Goal: Task Accomplishment & Management: Manage account settings

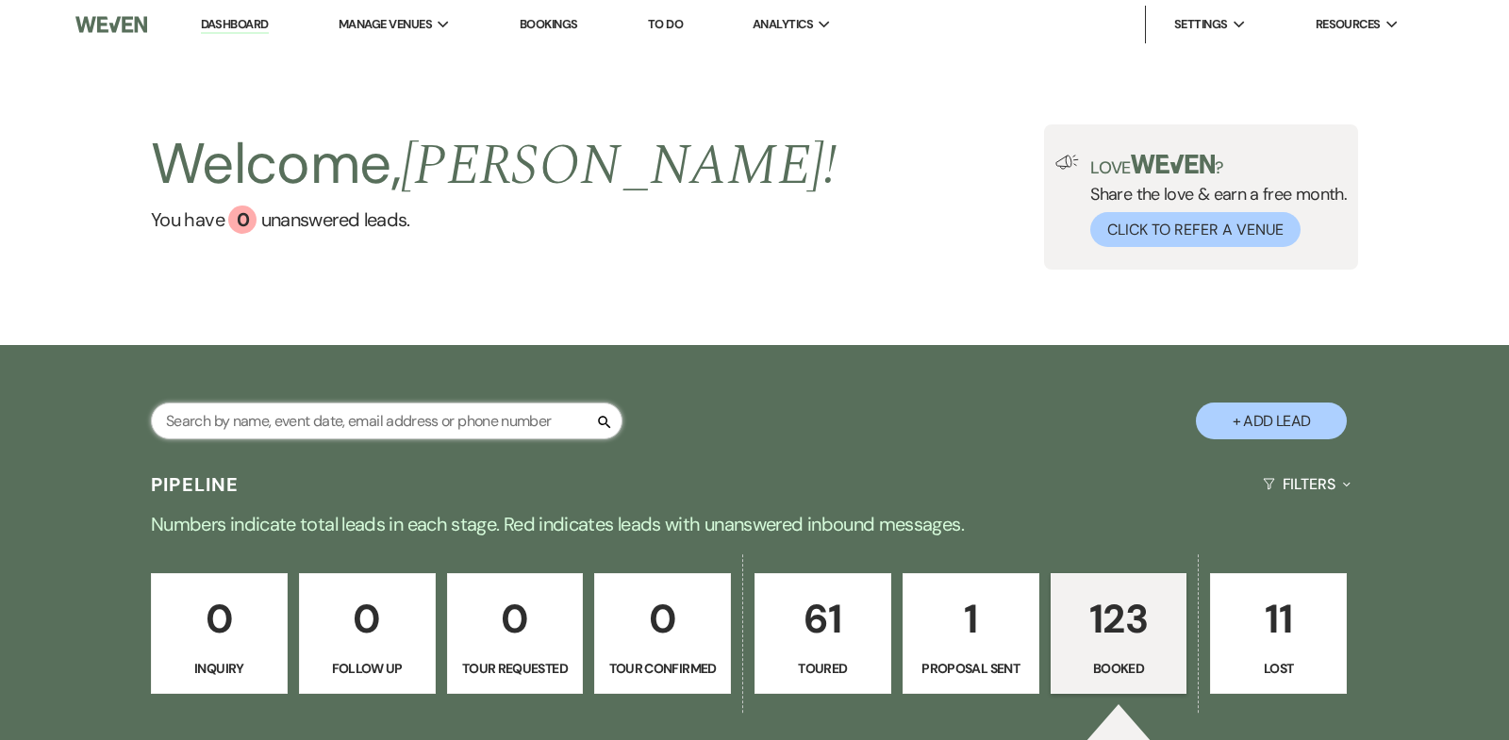
click at [210, 431] on input "text" at bounding box center [386, 421] width 471 height 37
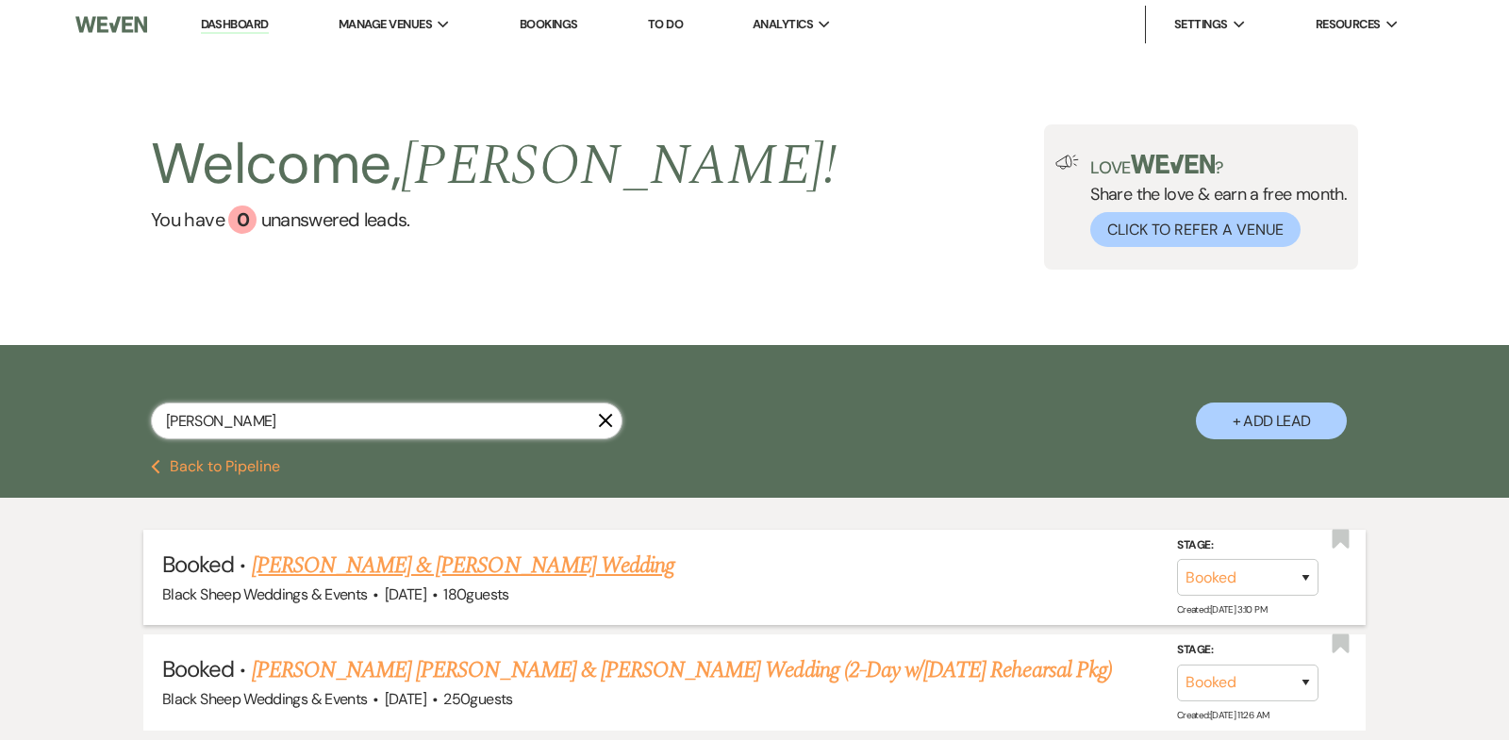
type input "[PERSON_NAME]"
click at [501, 571] on link "[PERSON_NAME] & [PERSON_NAME] Wedding" at bounding box center [463, 566] width 422 height 34
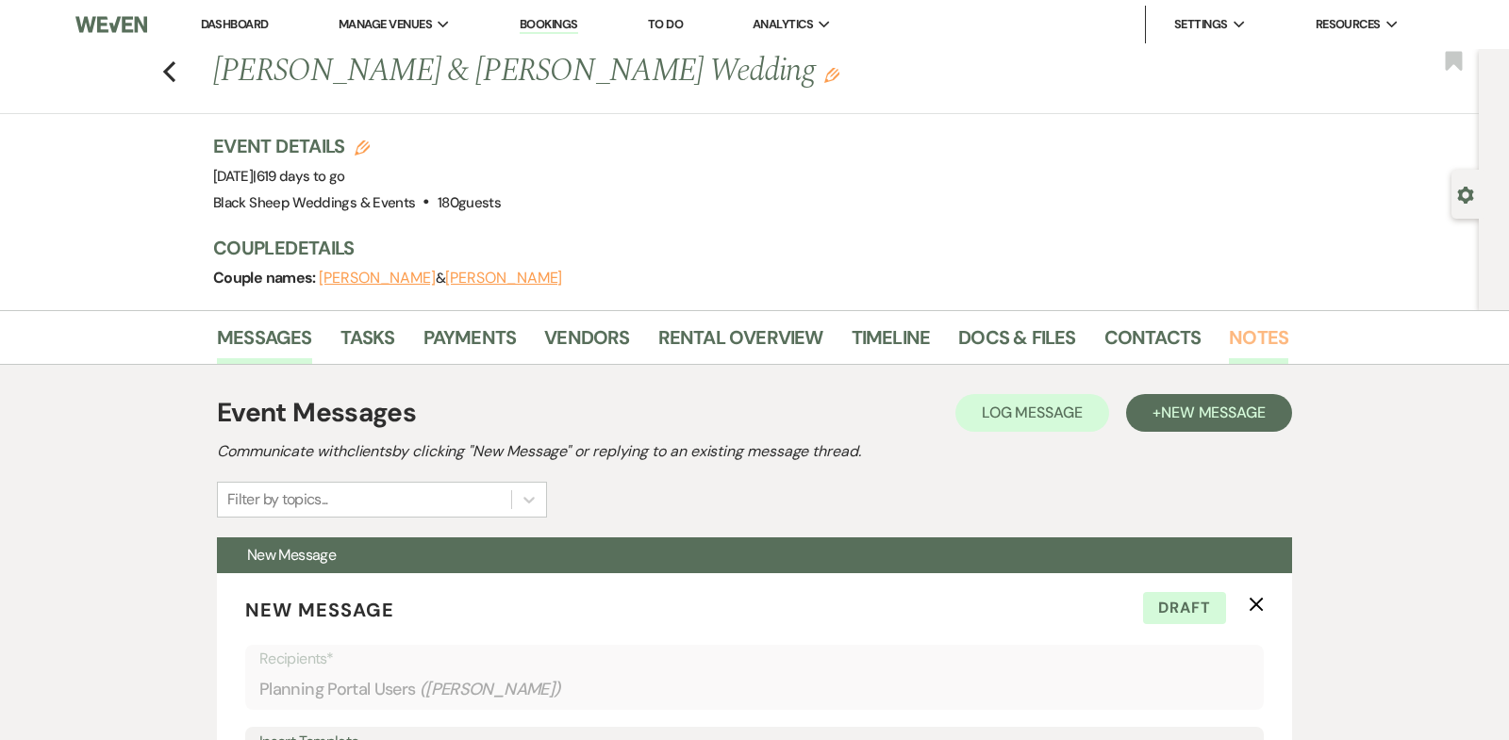
click at [1249, 339] on link "Notes" at bounding box center [1258, 342] width 59 height 41
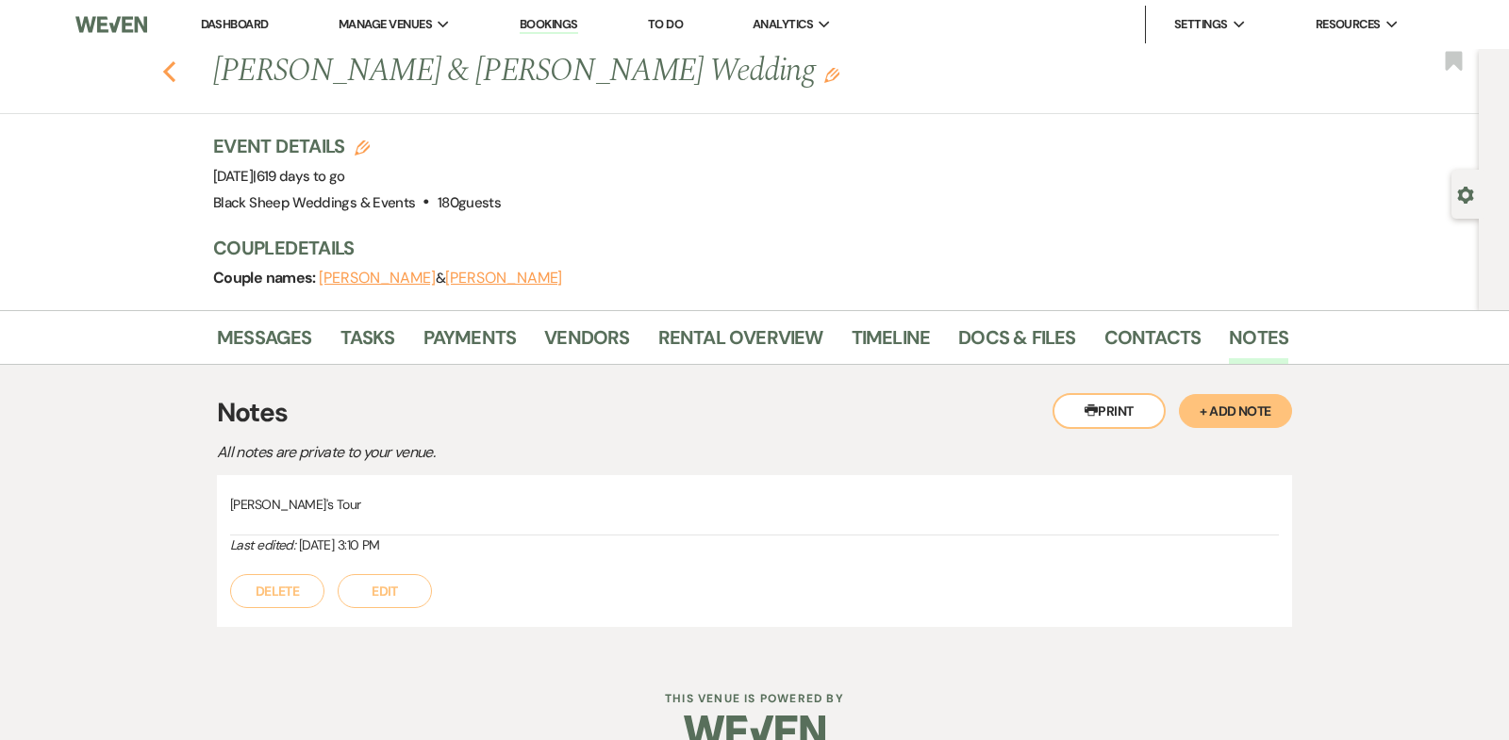
click at [168, 70] on use "button" at bounding box center [169, 71] width 12 height 21
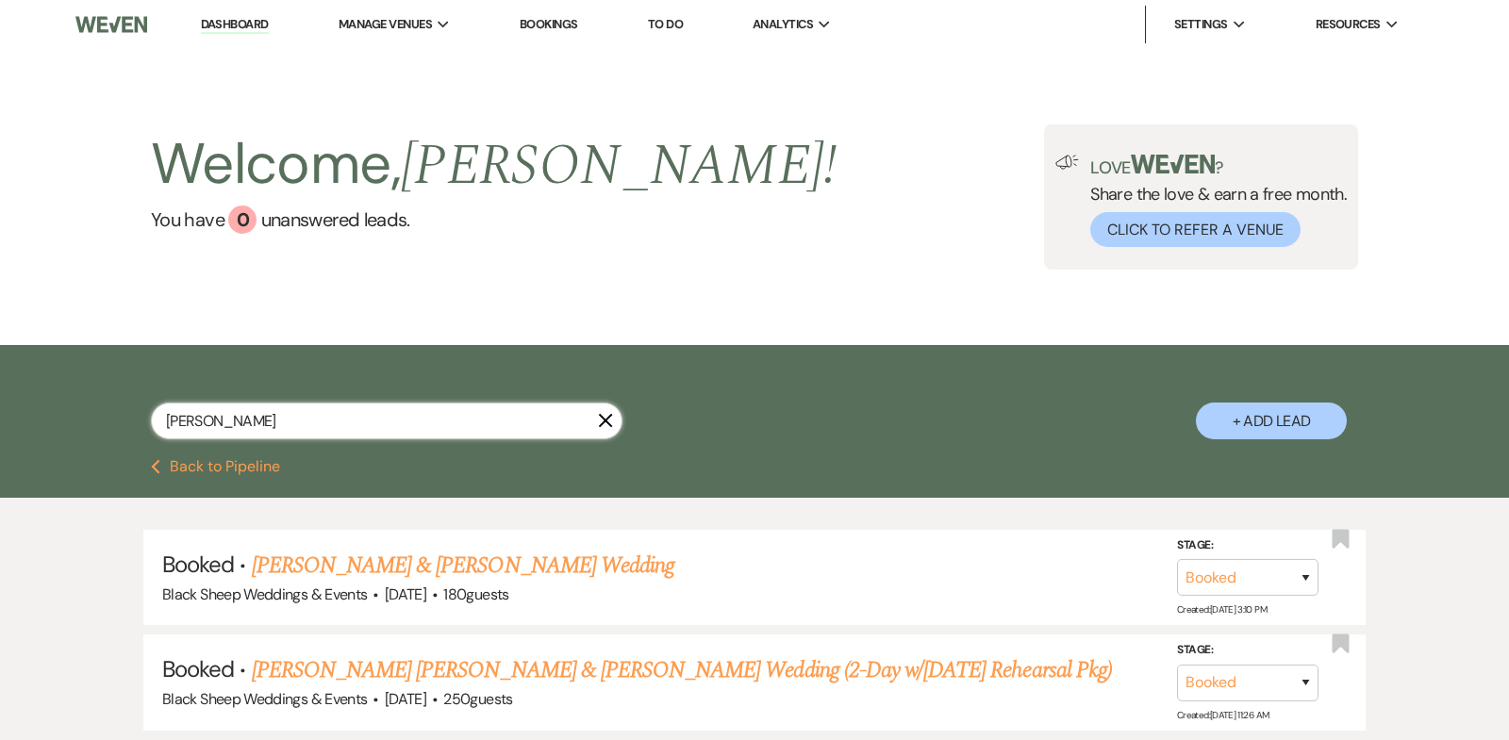
drag, startPoint x: 214, startPoint y: 422, endPoint x: 39, endPoint y: 427, distance: 175.4
click at [39, 427] on div "[PERSON_NAME] + Add Lead" at bounding box center [754, 402] width 1509 height 114
type input "[PERSON_NAME]"
select select "5"
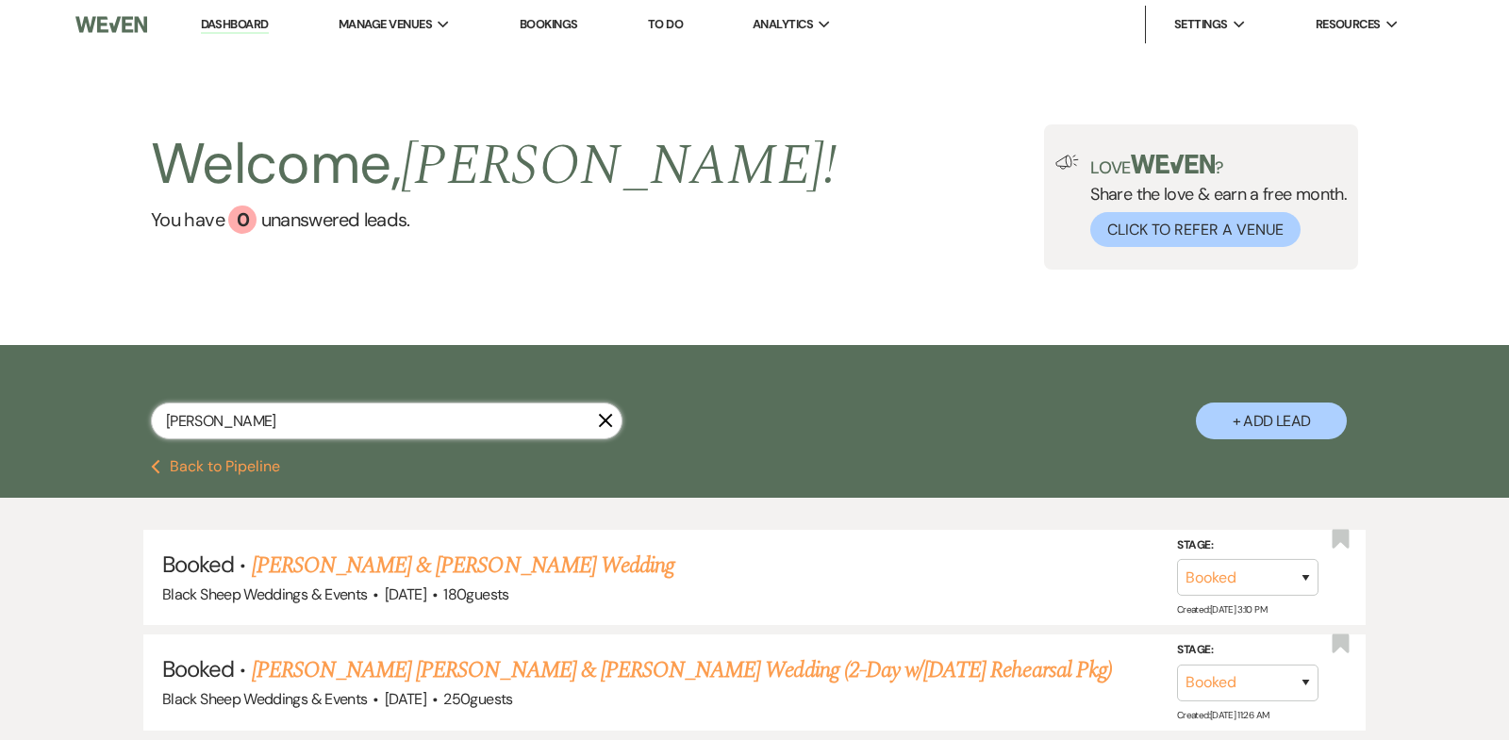
select select "5"
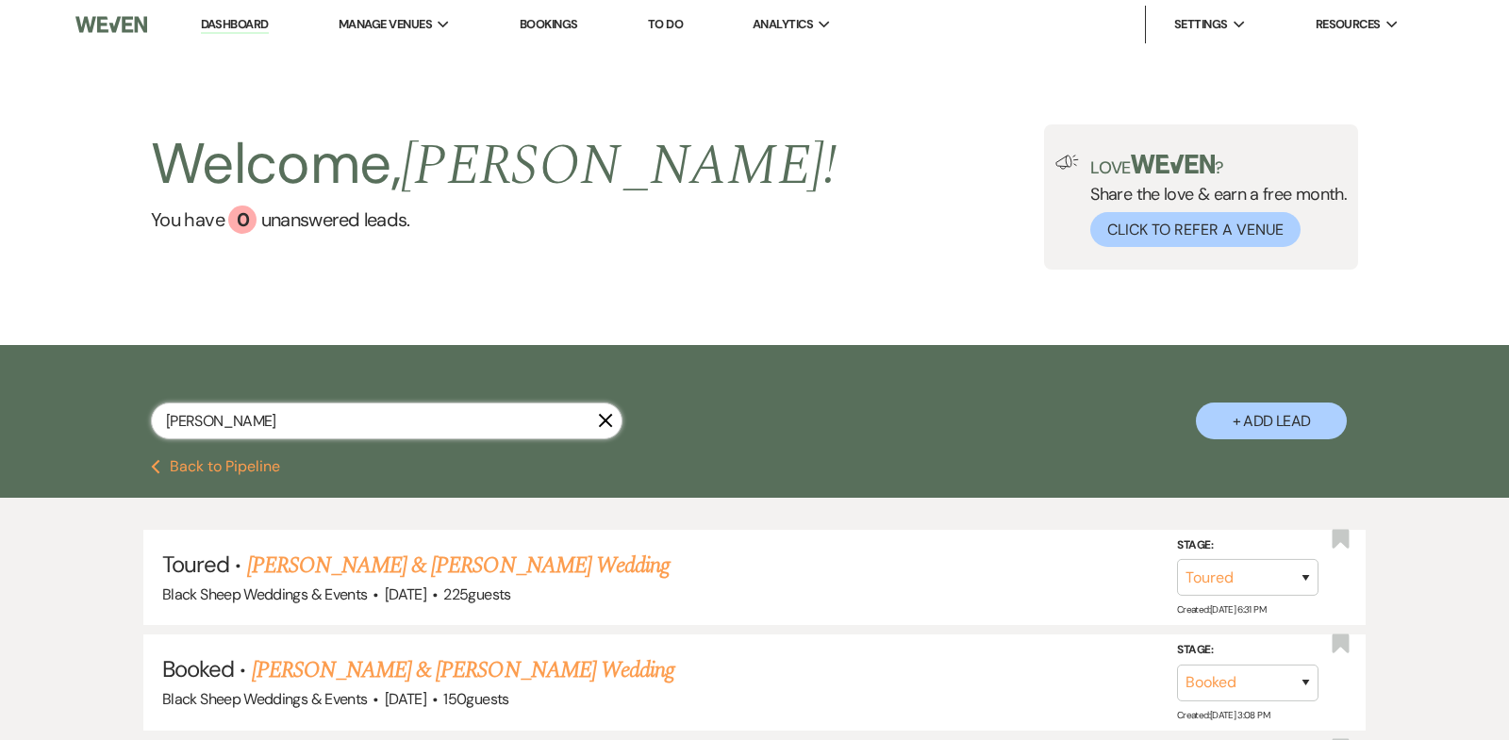
type input "[PERSON_NAME]"
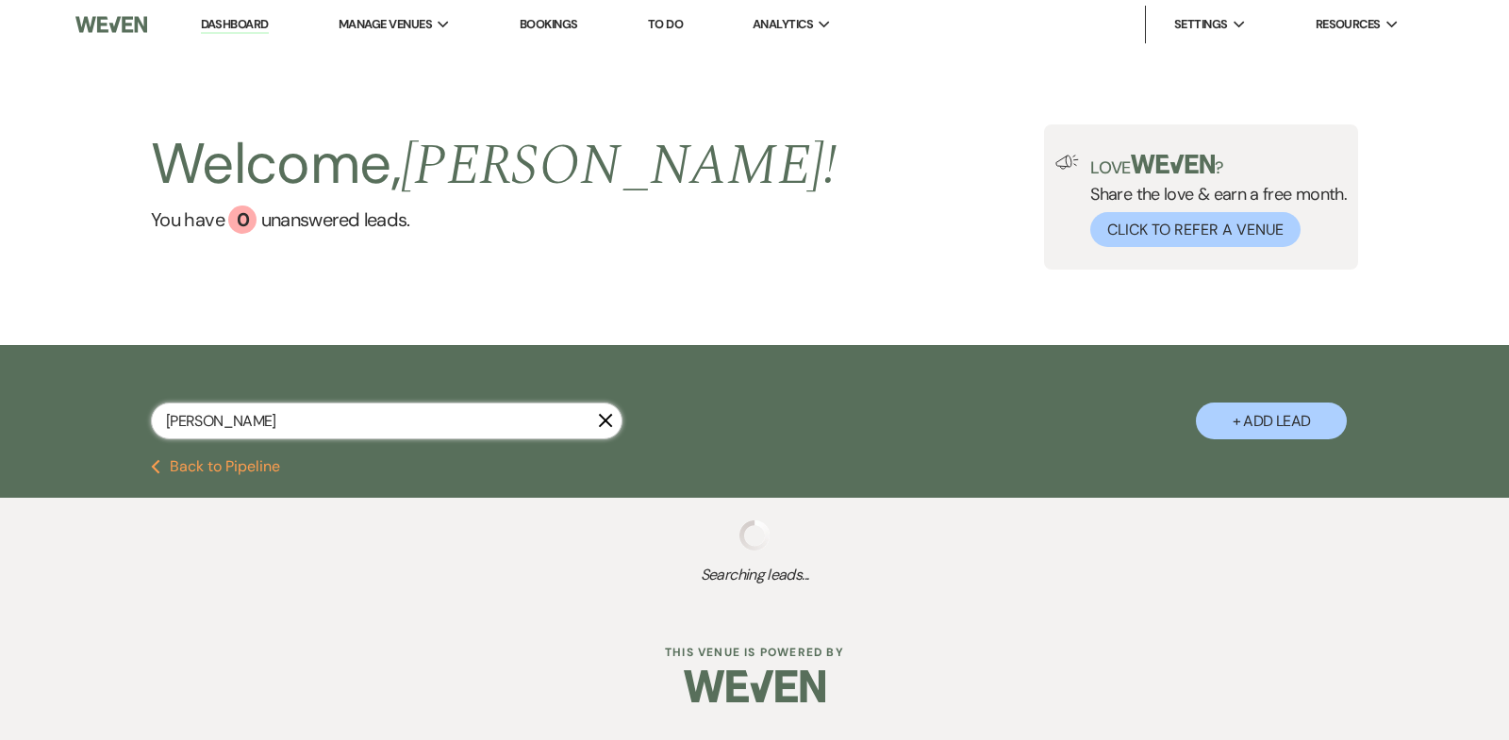
select select "5"
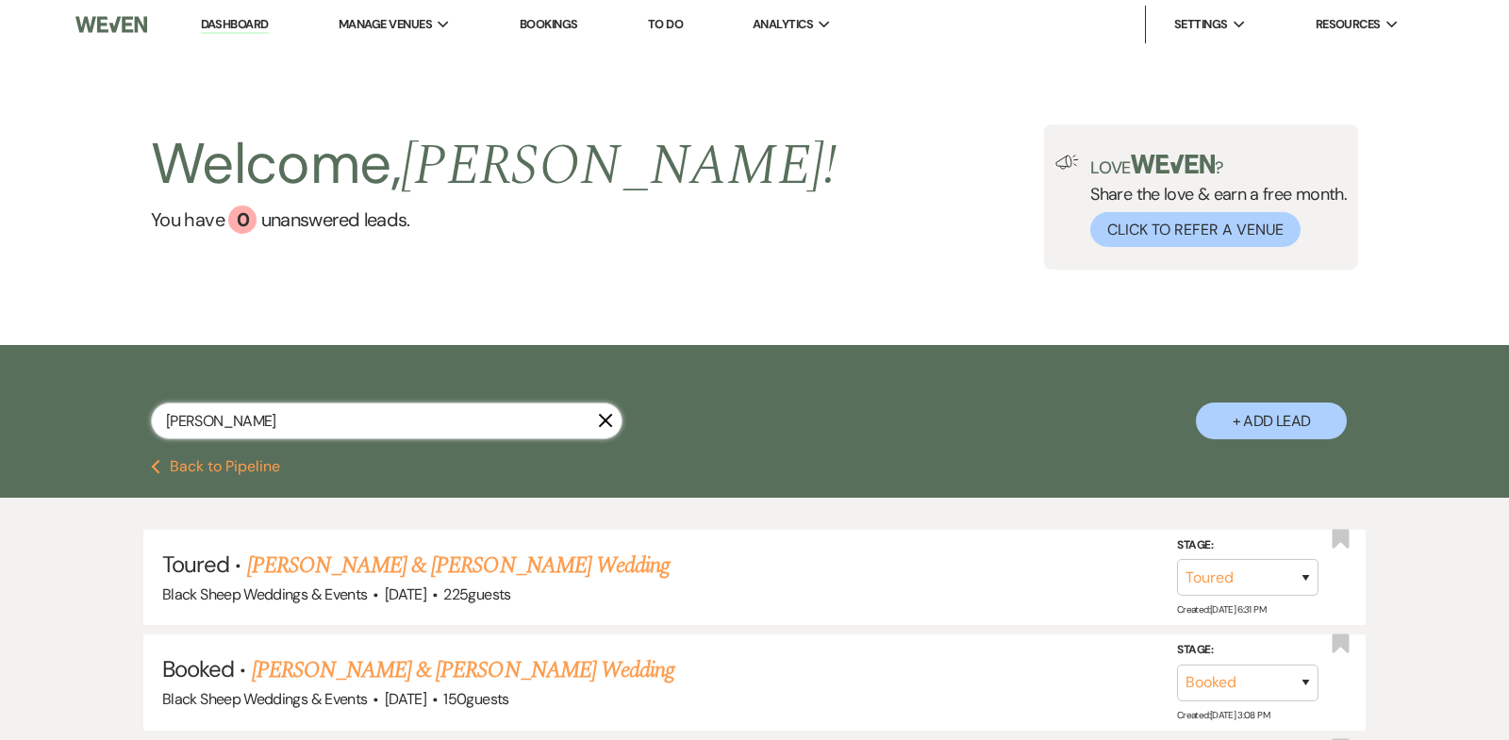
type input "[PERSON_NAME]"
select select "5"
drag, startPoint x: 286, startPoint y: 421, endPoint x: 0, endPoint y: 421, distance: 285.7
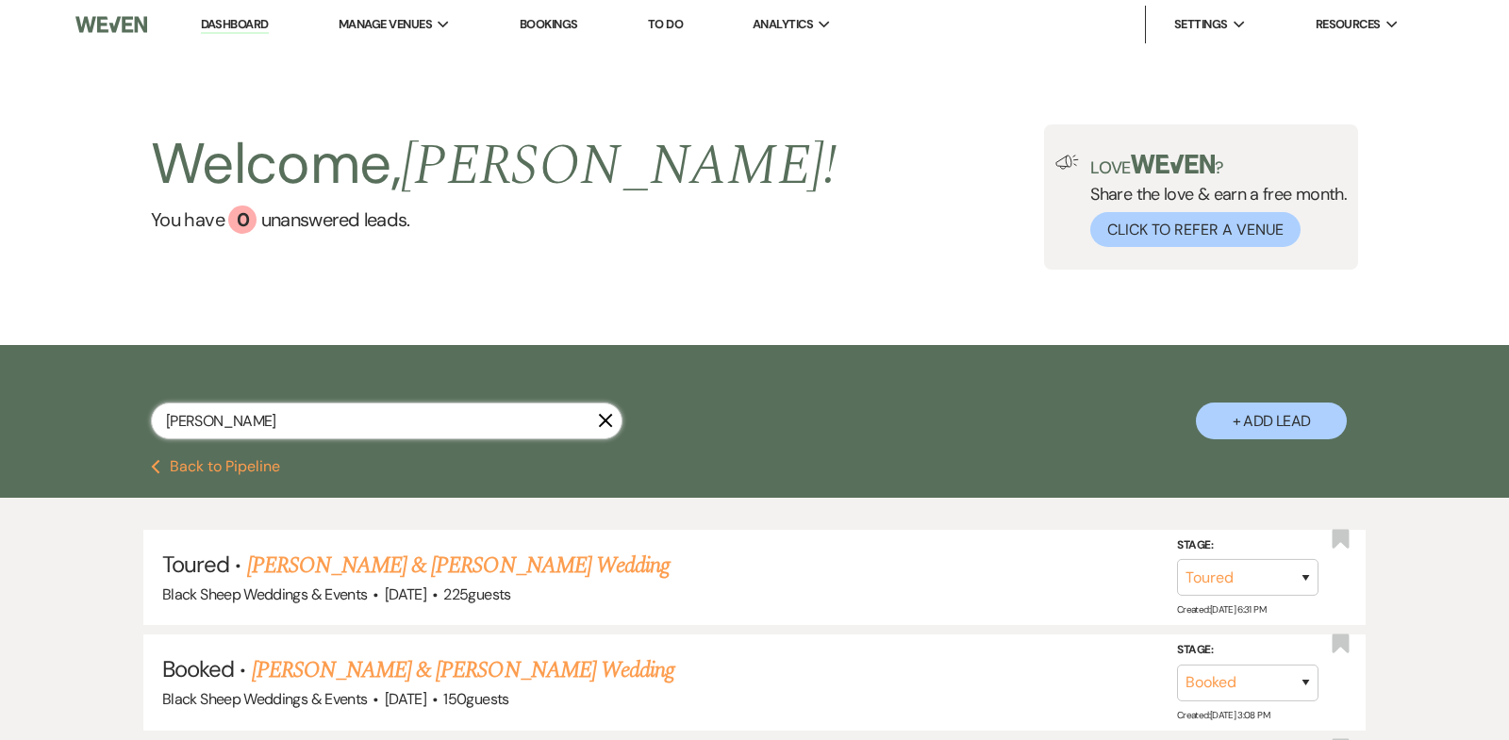
click at [0, 421] on div "[PERSON_NAME] X + Add Lead" at bounding box center [754, 402] width 1509 height 114
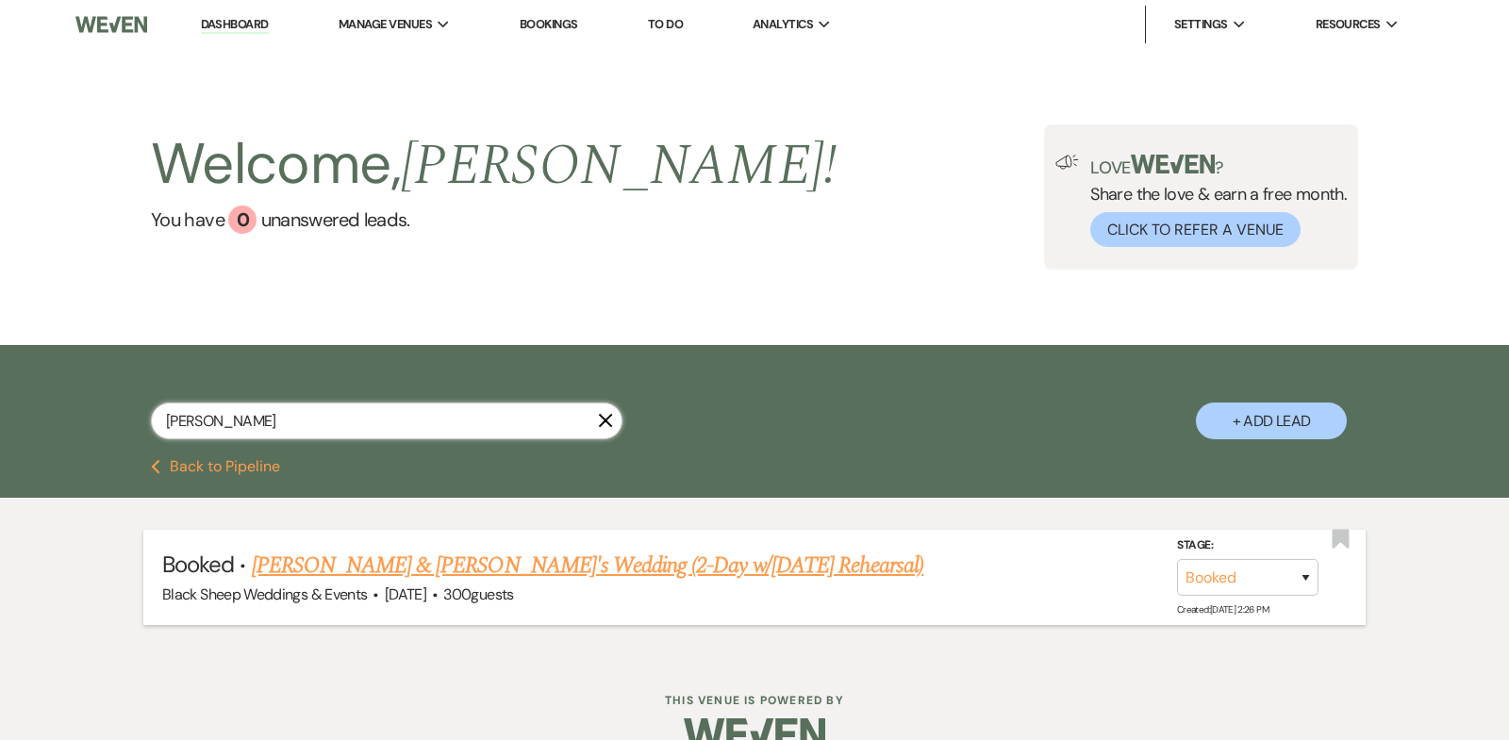
type input "[PERSON_NAME]"
click at [417, 563] on link "[PERSON_NAME] & [PERSON_NAME]'s Wedding (2-Day w/[DATE] Rehearsal)" at bounding box center [588, 566] width 672 height 34
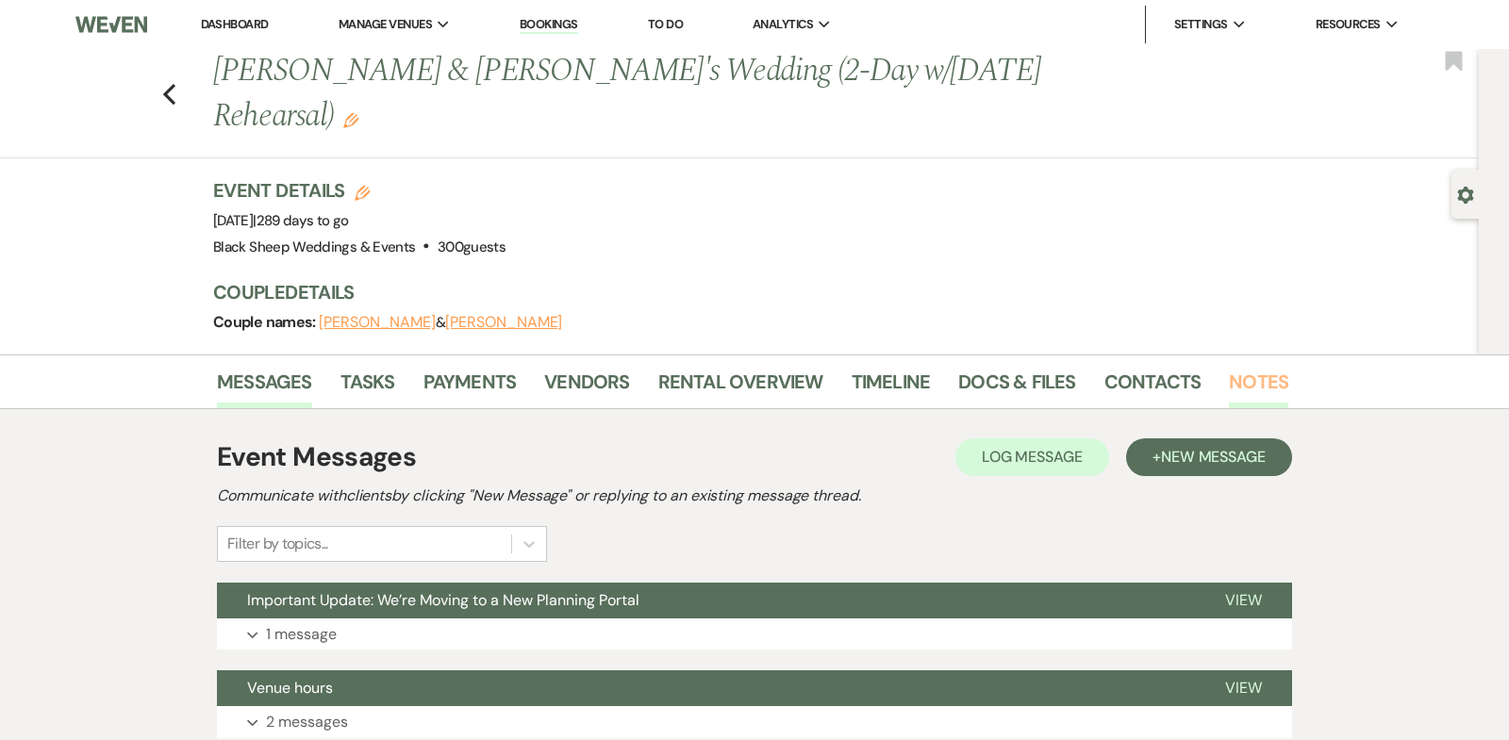
click at [1242, 384] on link "Notes" at bounding box center [1258, 387] width 59 height 41
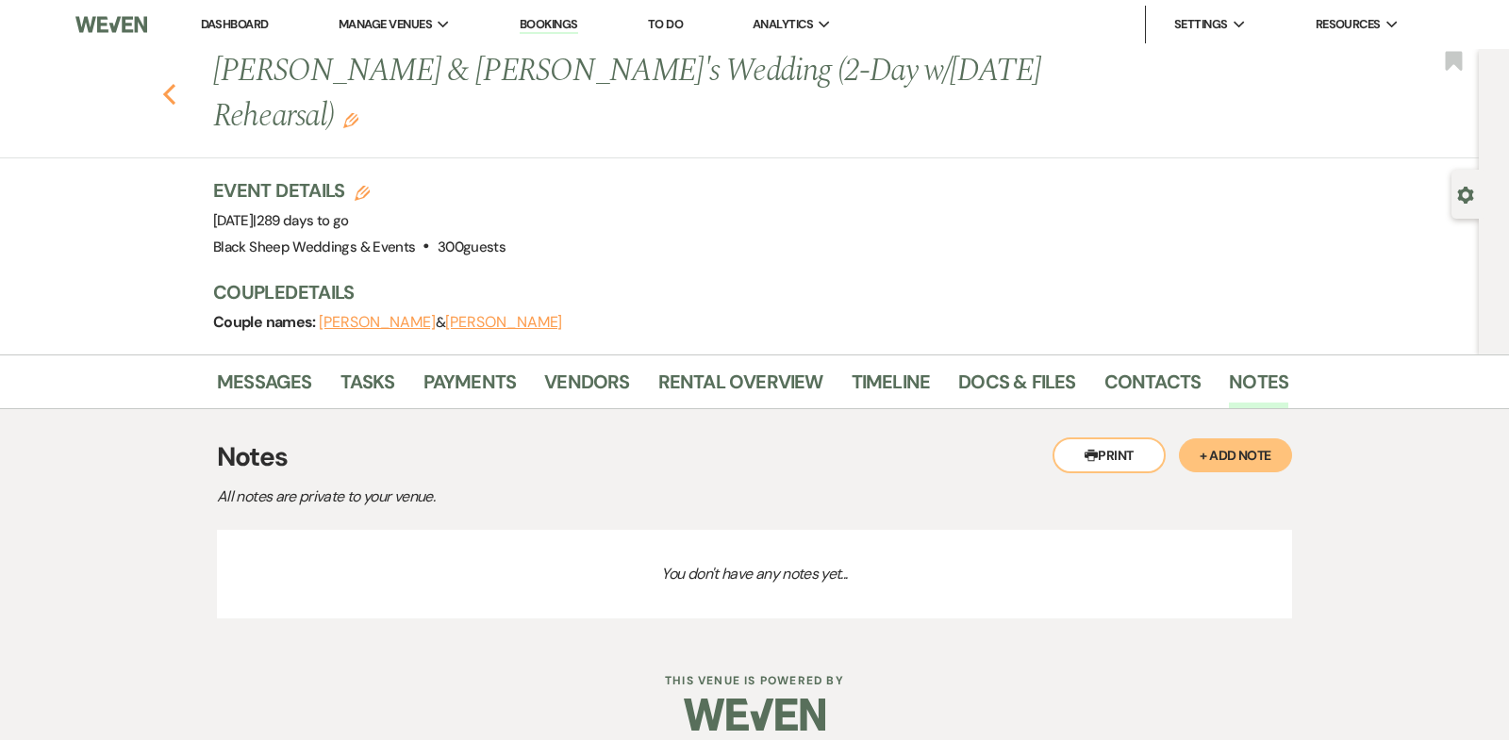
click at [167, 91] on use "button" at bounding box center [169, 94] width 12 height 21
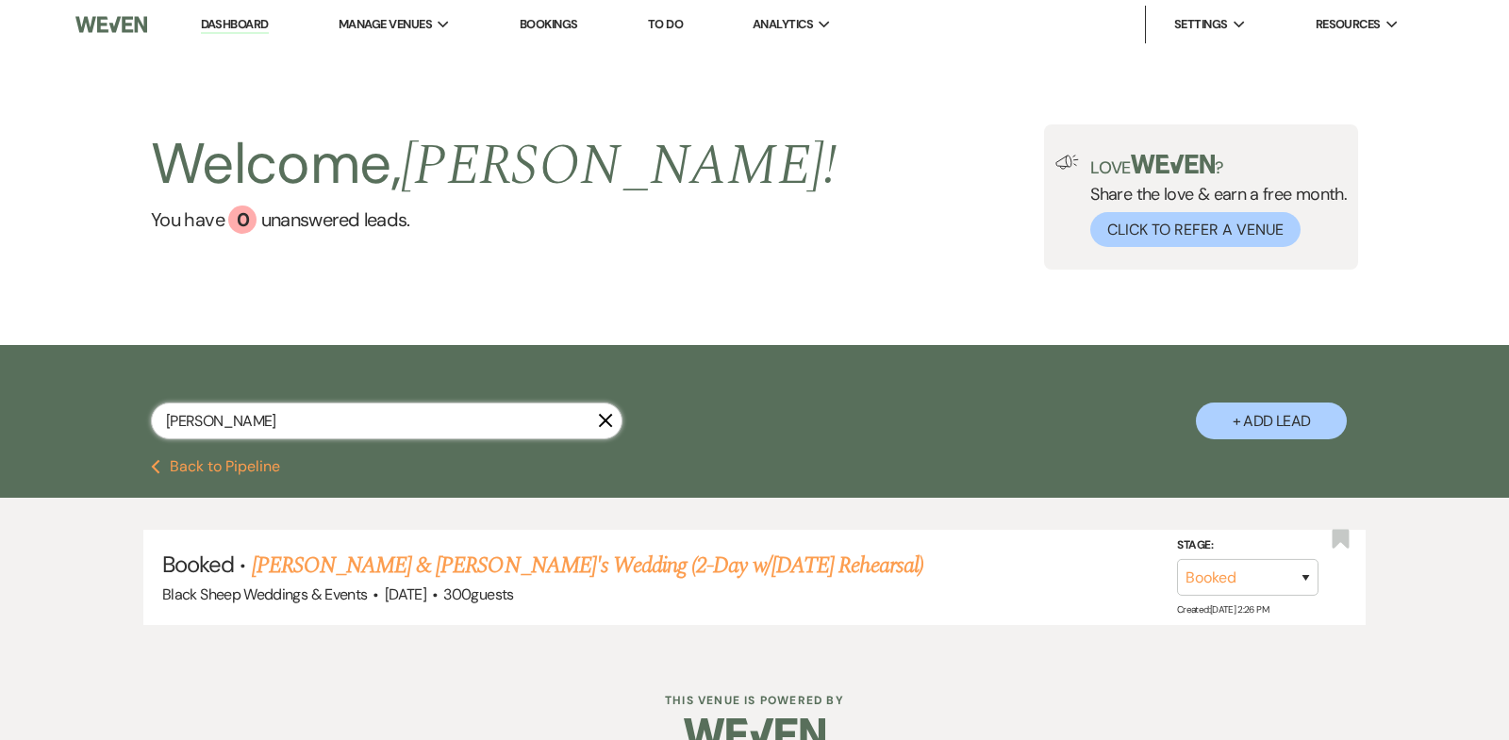
drag, startPoint x: 251, startPoint y: 424, endPoint x: 0, endPoint y: 424, distance: 250.8
click at [0, 424] on div "[PERSON_NAME] X + Add Lead" at bounding box center [754, 402] width 1509 height 114
type input "[PERSON_NAME]"
click at [345, 563] on link "[PERSON_NAME] & [PERSON_NAME] Wedding" at bounding box center [463, 566] width 422 height 34
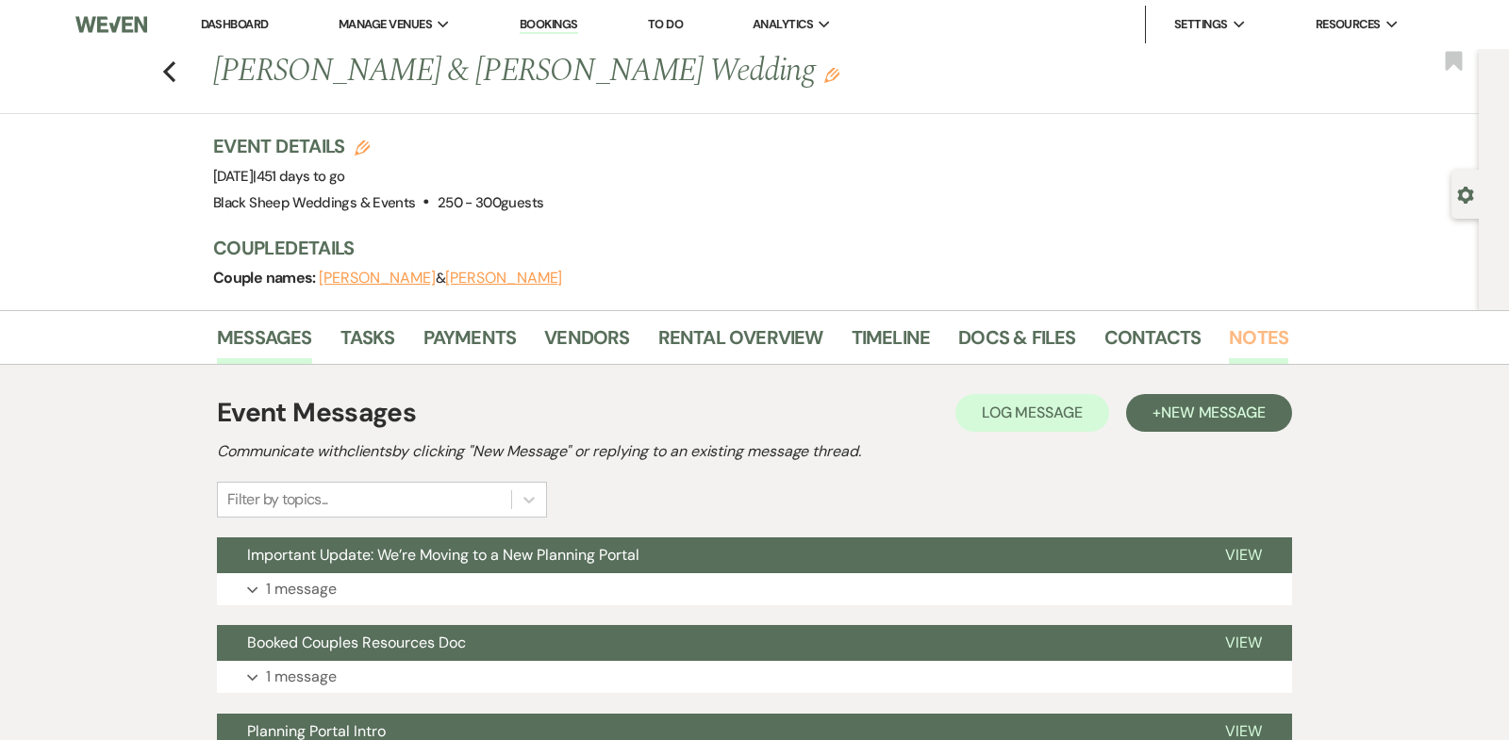
click at [1254, 334] on link "Notes" at bounding box center [1258, 342] width 59 height 41
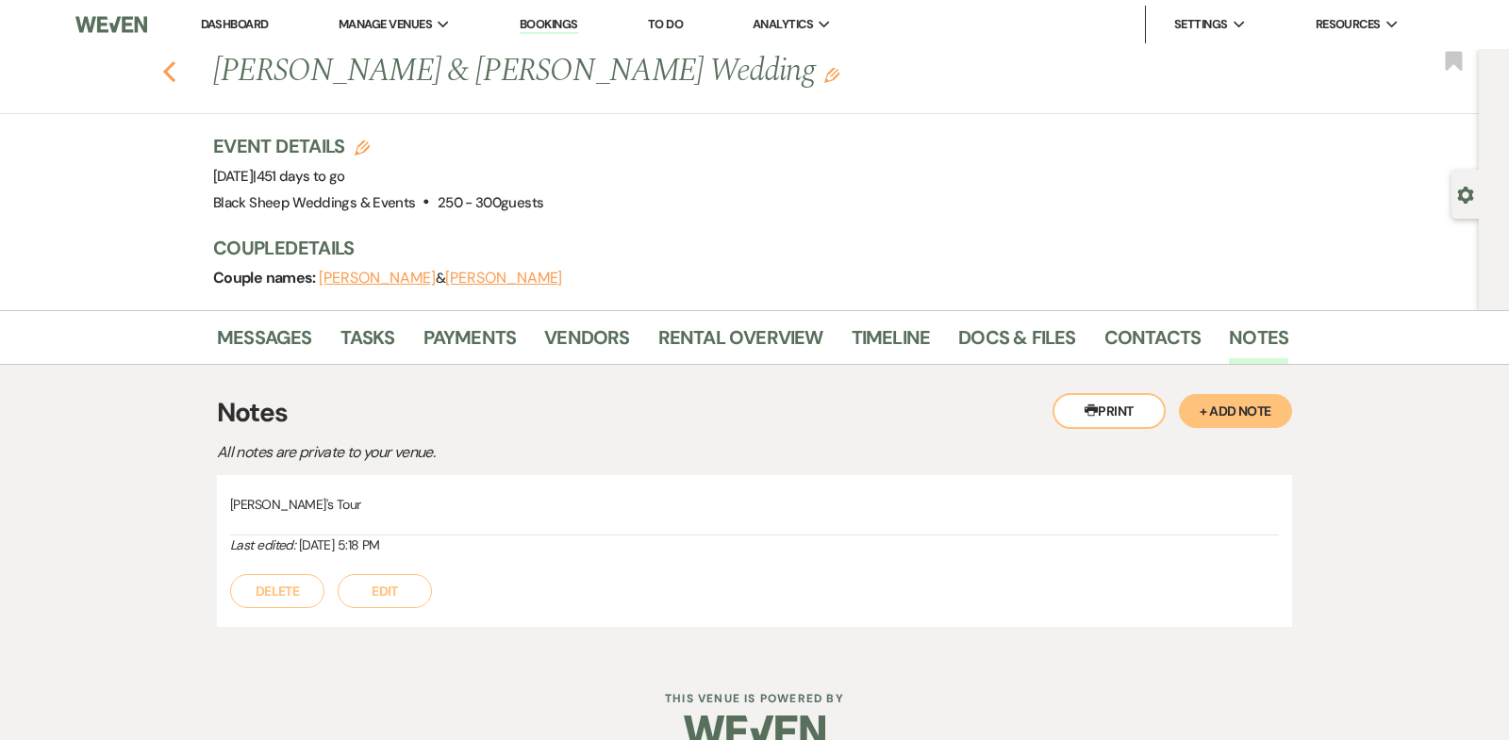
click at [163, 69] on icon "Previous" at bounding box center [169, 71] width 14 height 23
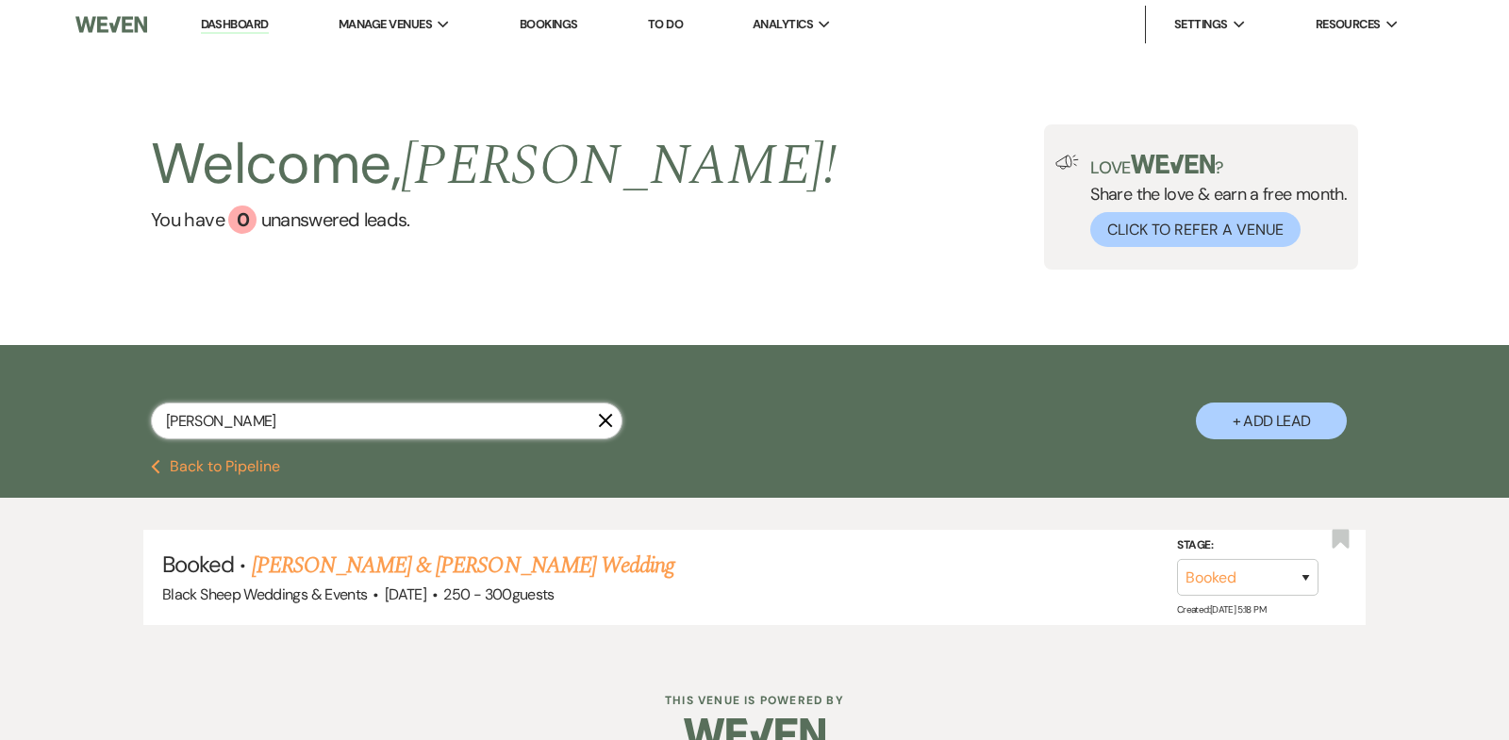
drag, startPoint x: 264, startPoint y: 419, endPoint x: 0, endPoint y: 415, distance: 264.0
click at [0, 415] on div "[PERSON_NAME] X + Add Lead" at bounding box center [754, 402] width 1509 height 114
type input "[PERSON_NAME]"
click at [403, 561] on link "[PERSON_NAME] & [PERSON_NAME] Wedding - LOVE EWE Pkg" at bounding box center [541, 566] width 579 height 34
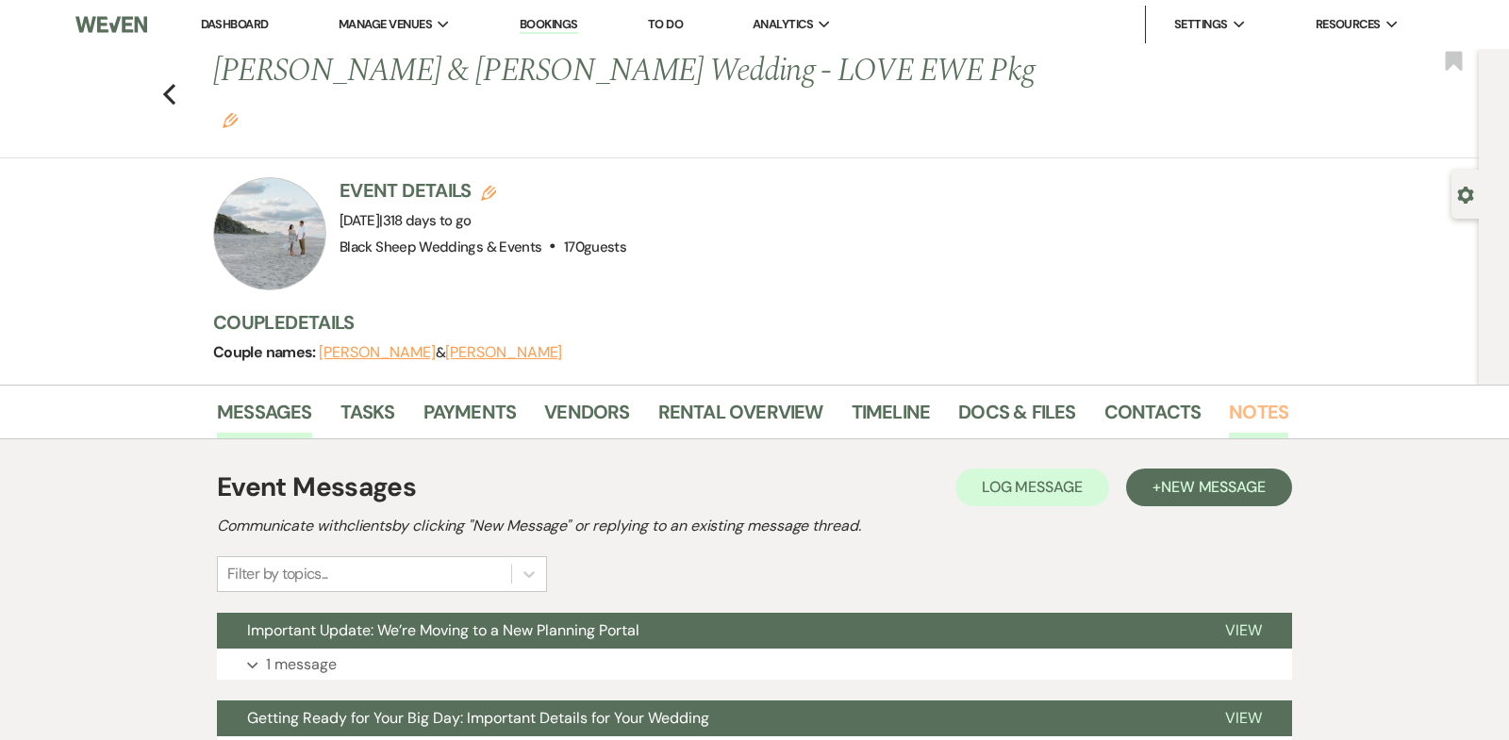
click at [1247, 397] on link "Notes" at bounding box center [1258, 417] width 59 height 41
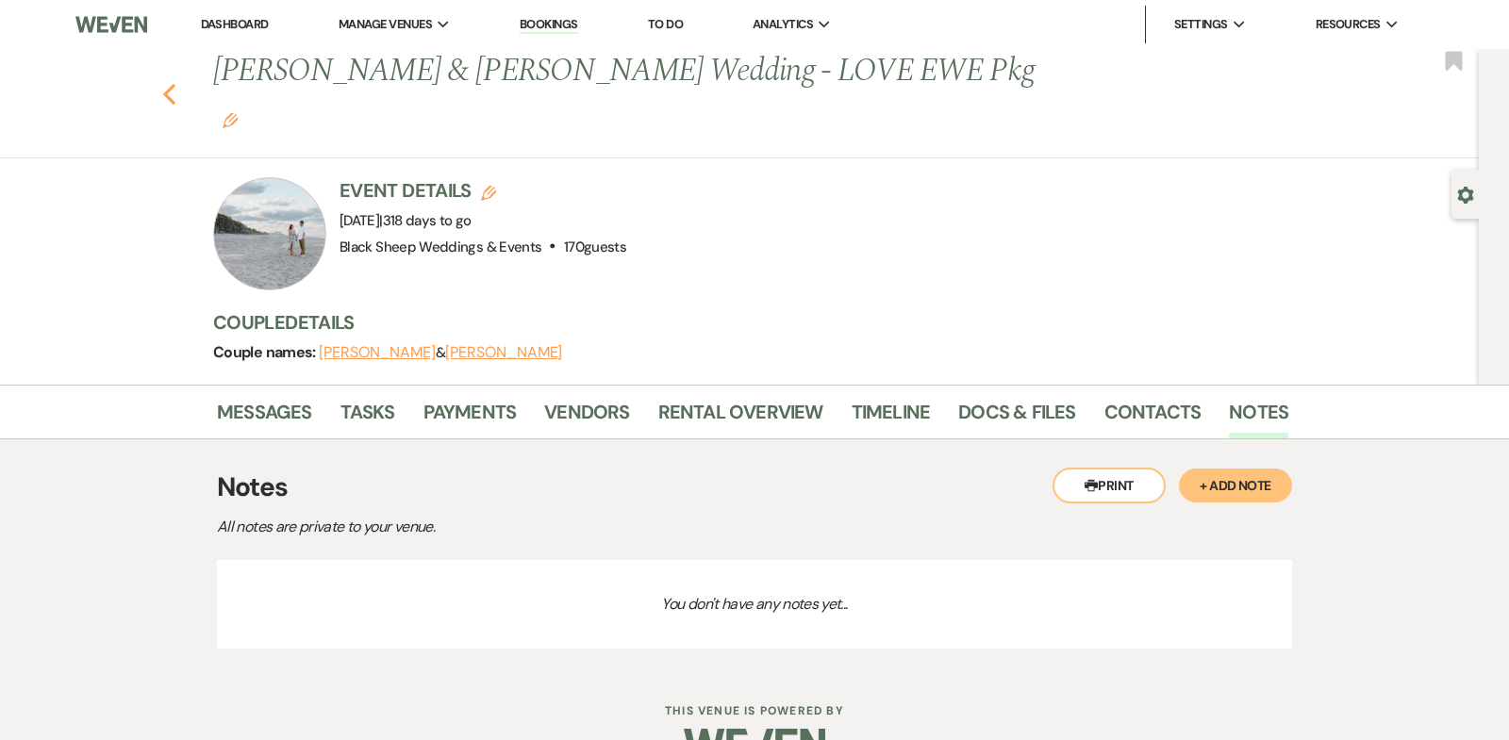
click at [167, 83] on icon "Previous" at bounding box center [169, 94] width 14 height 23
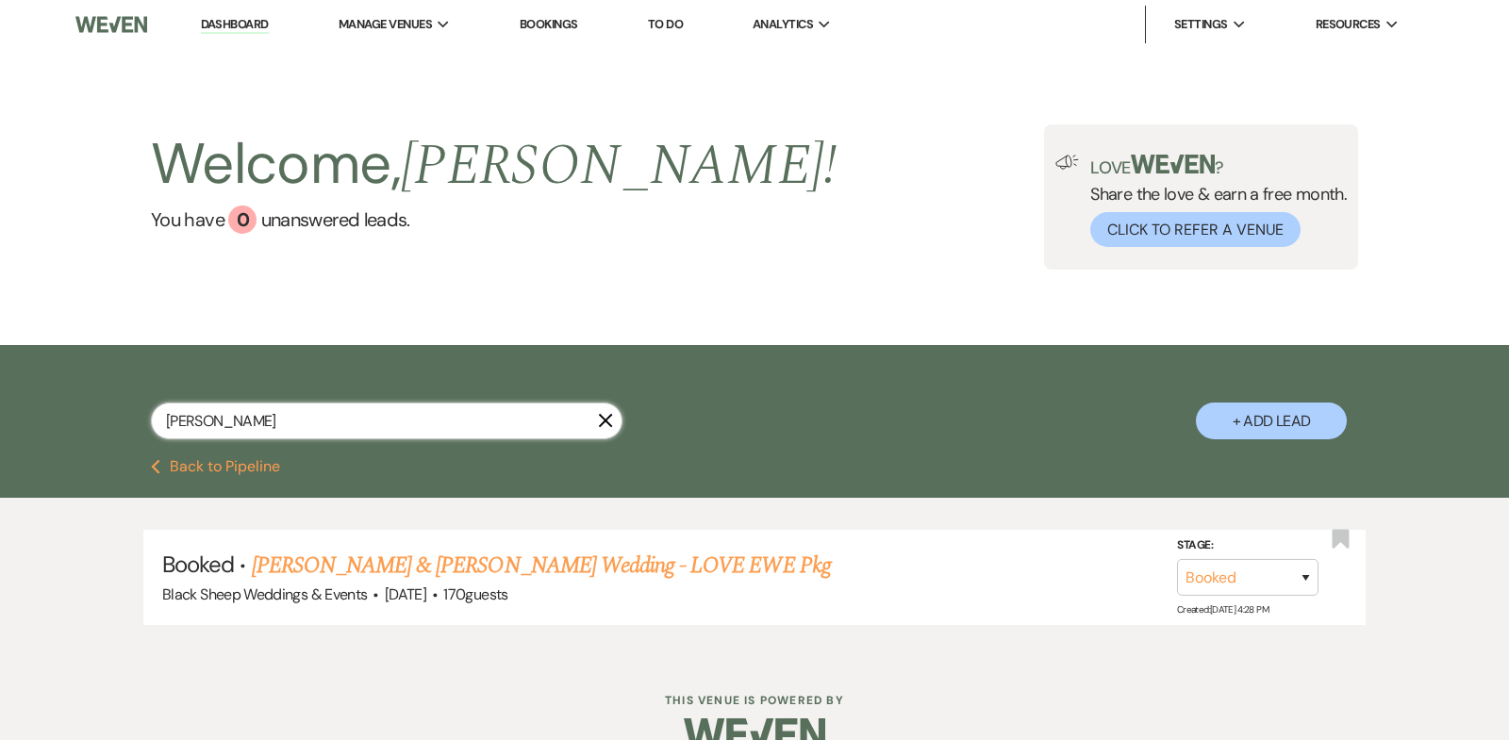
drag, startPoint x: 263, startPoint y: 424, endPoint x: 0, endPoint y: 421, distance: 263.1
click at [0, 421] on div "[PERSON_NAME] X + Add Lead" at bounding box center [754, 402] width 1509 height 114
type input "[PERSON_NAME]"
click at [347, 569] on link "[PERSON_NAME] & [PERSON_NAME] Wedding (2-Day w/[DATE] Rehearsal)" at bounding box center [582, 566] width 660 height 34
select select "14"
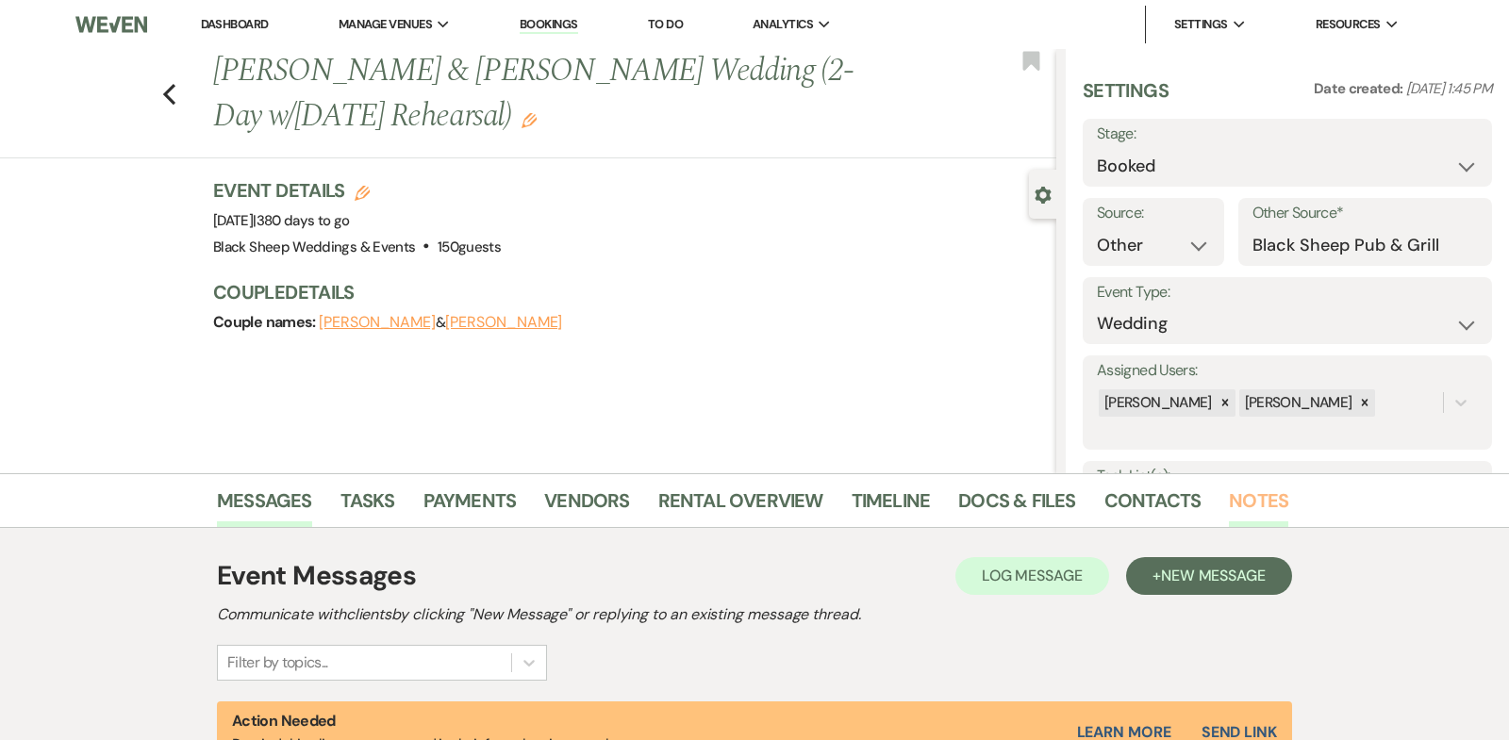
click at [1246, 503] on link "Notes" at bounding box center [1258, 506] width 59 height 41
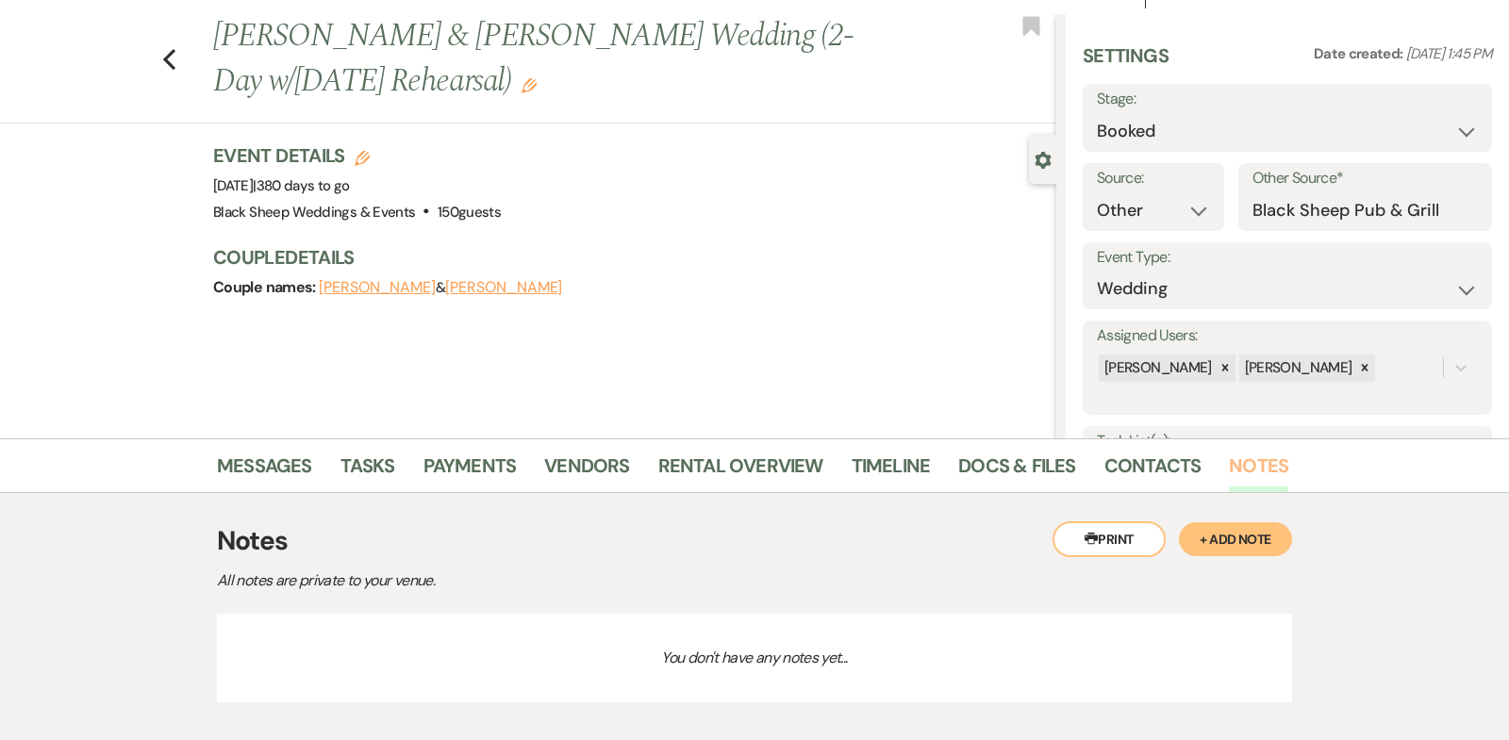
scroll to position [49, 0]
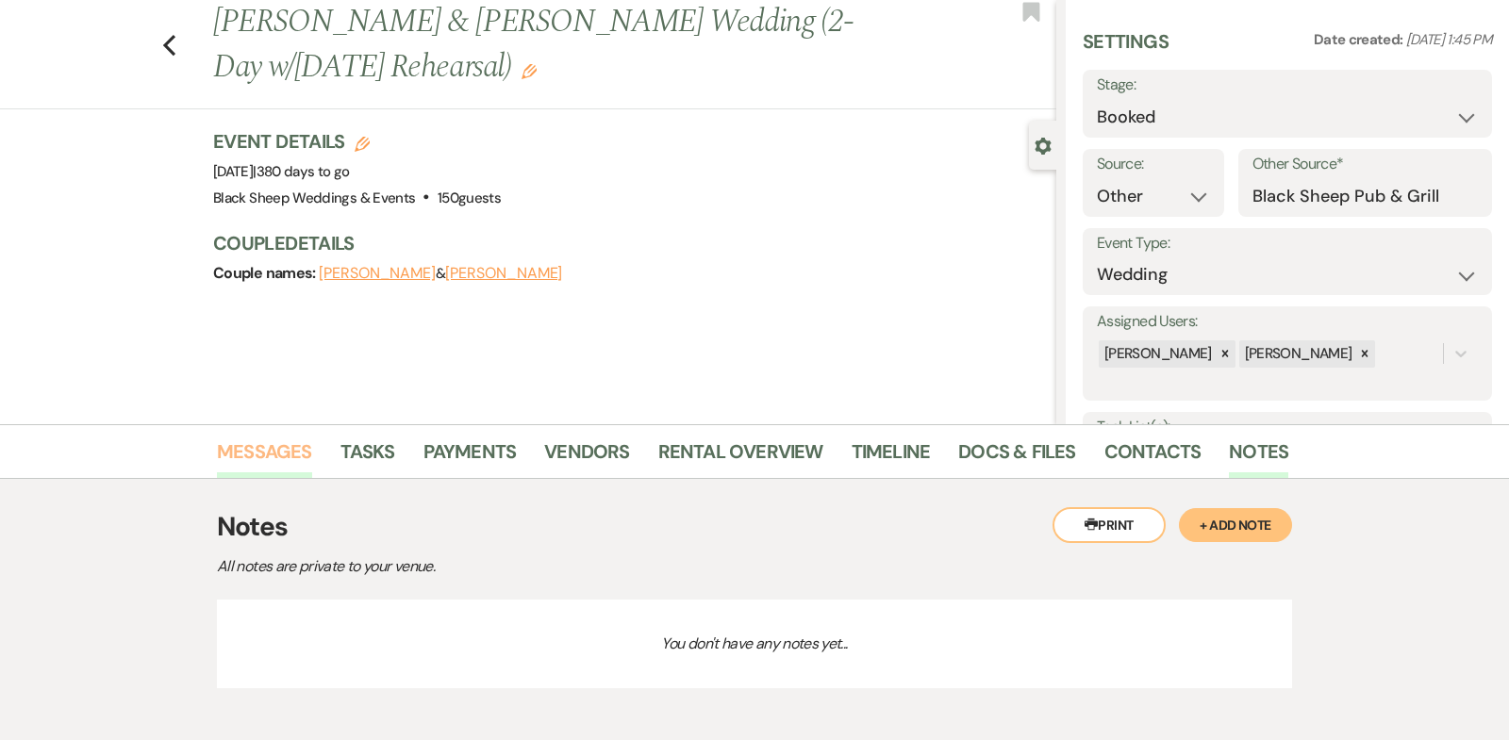
click at [283, 448] on link "Messages" at bounding box center [264, 457] width 95 height 41
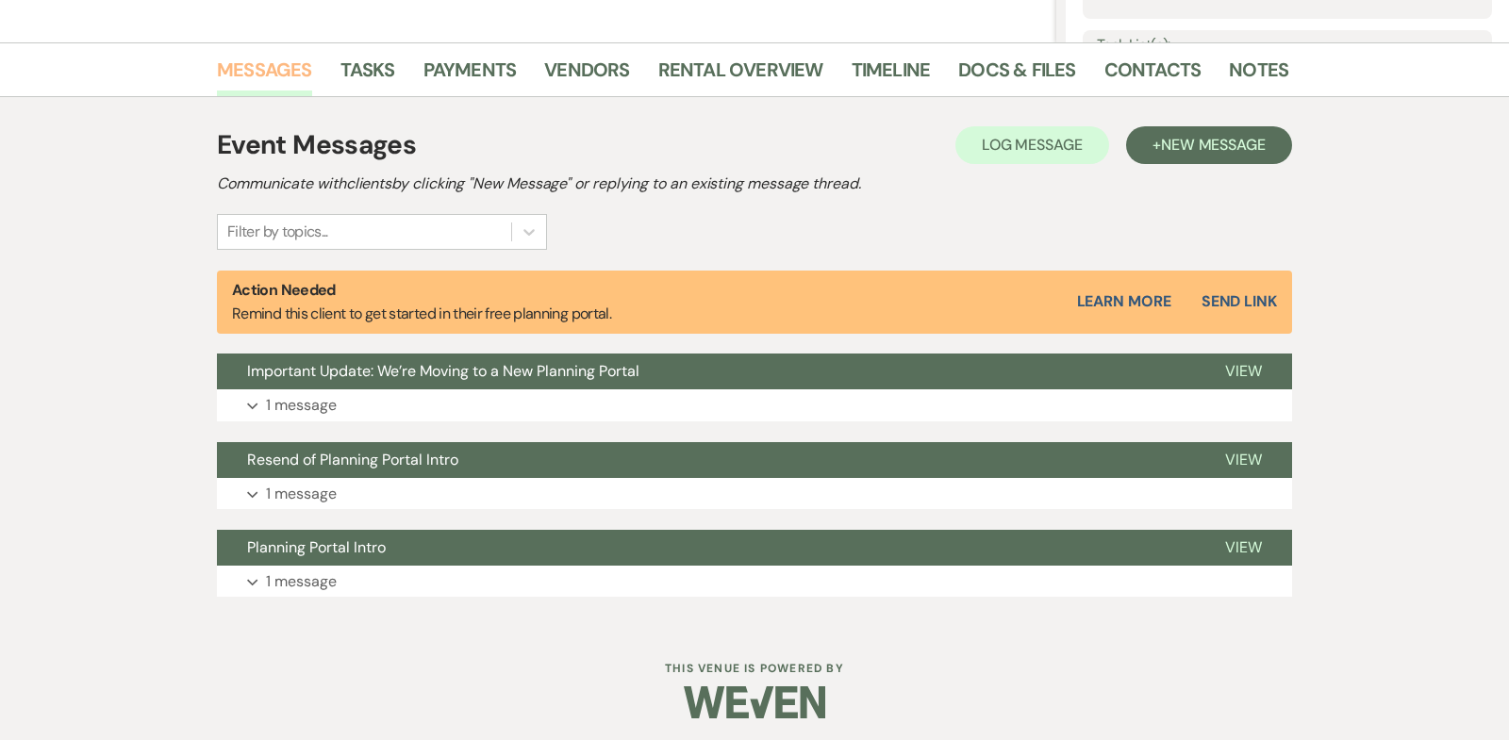
scroll to position [436, 0]
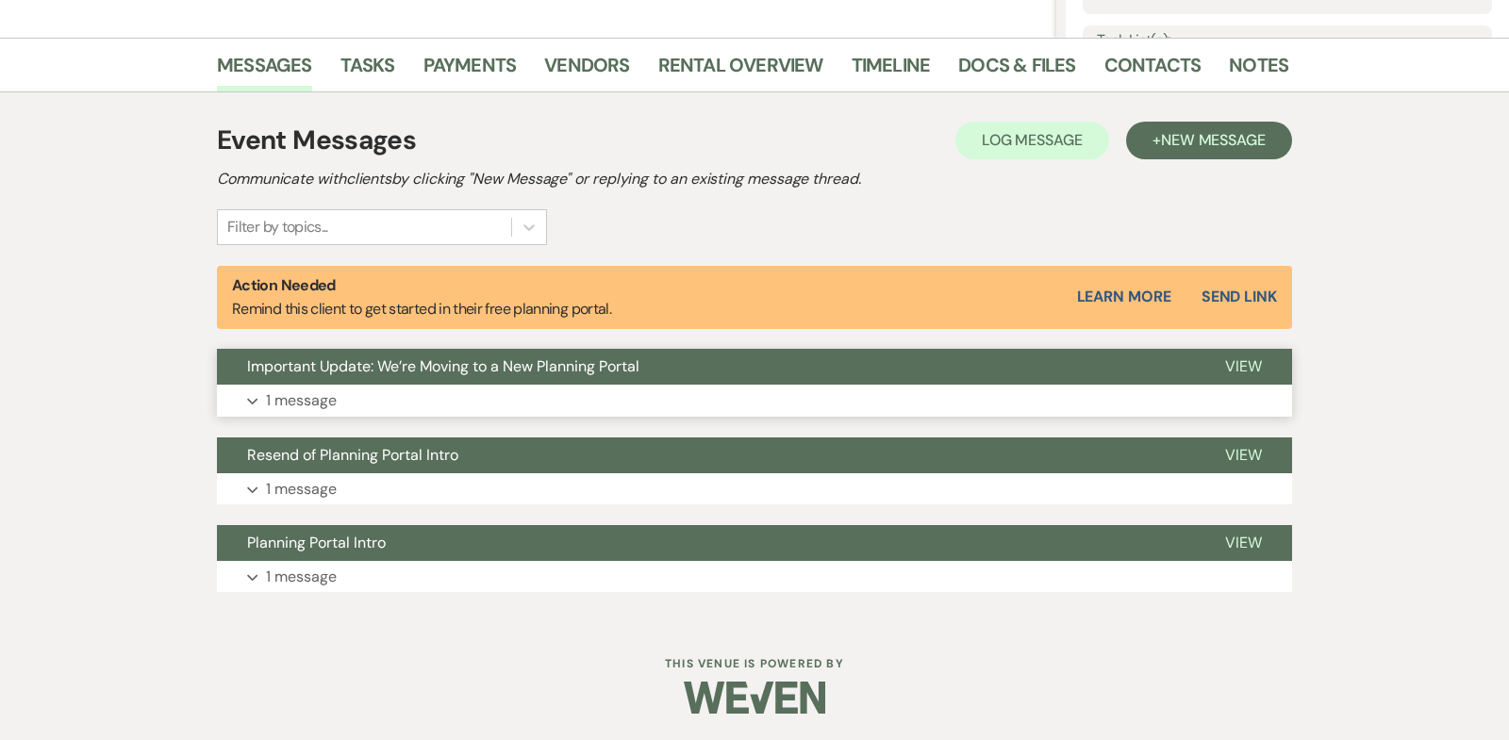
click at [254, 400] on icon "Expand" at bounding box center [252, 402] width 11 height 8
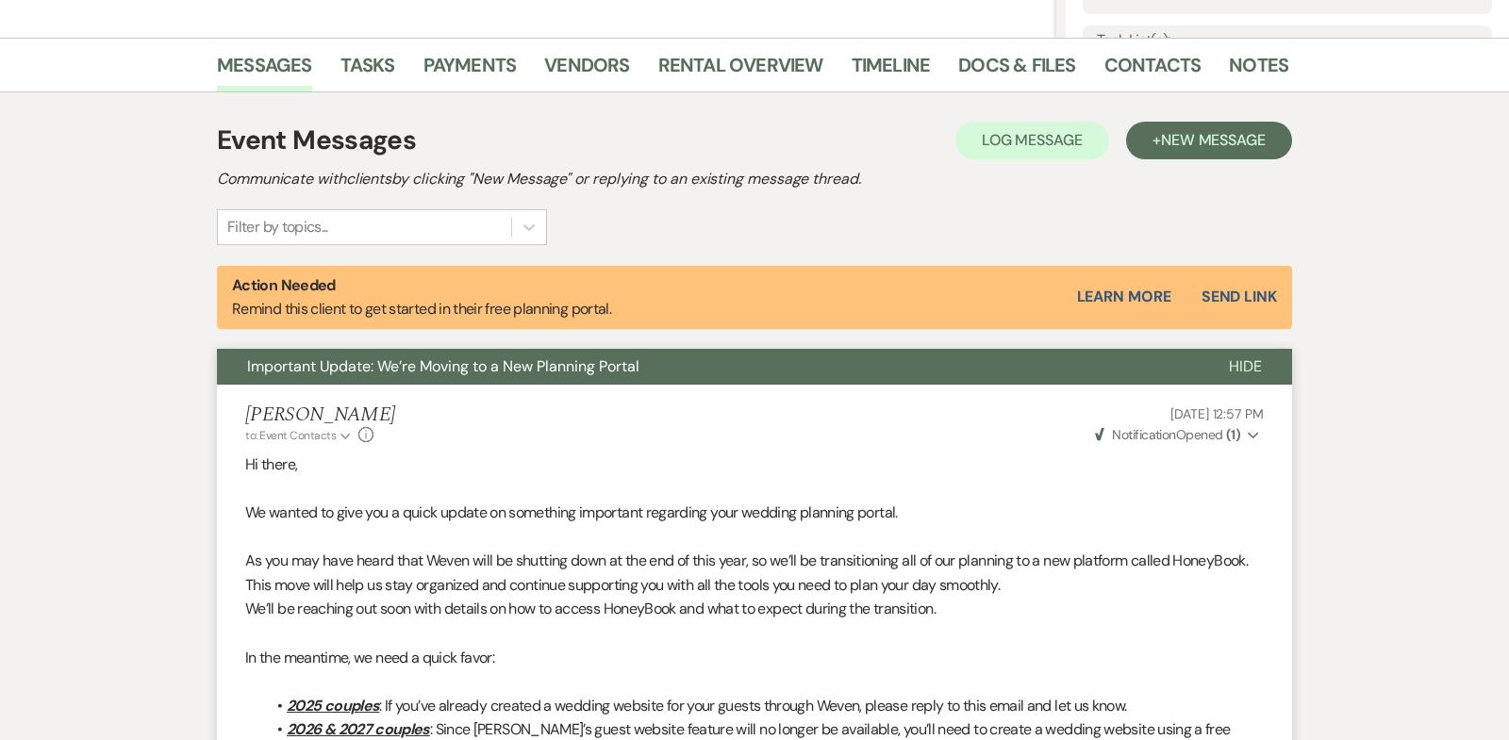
scroll to position [0, 0]
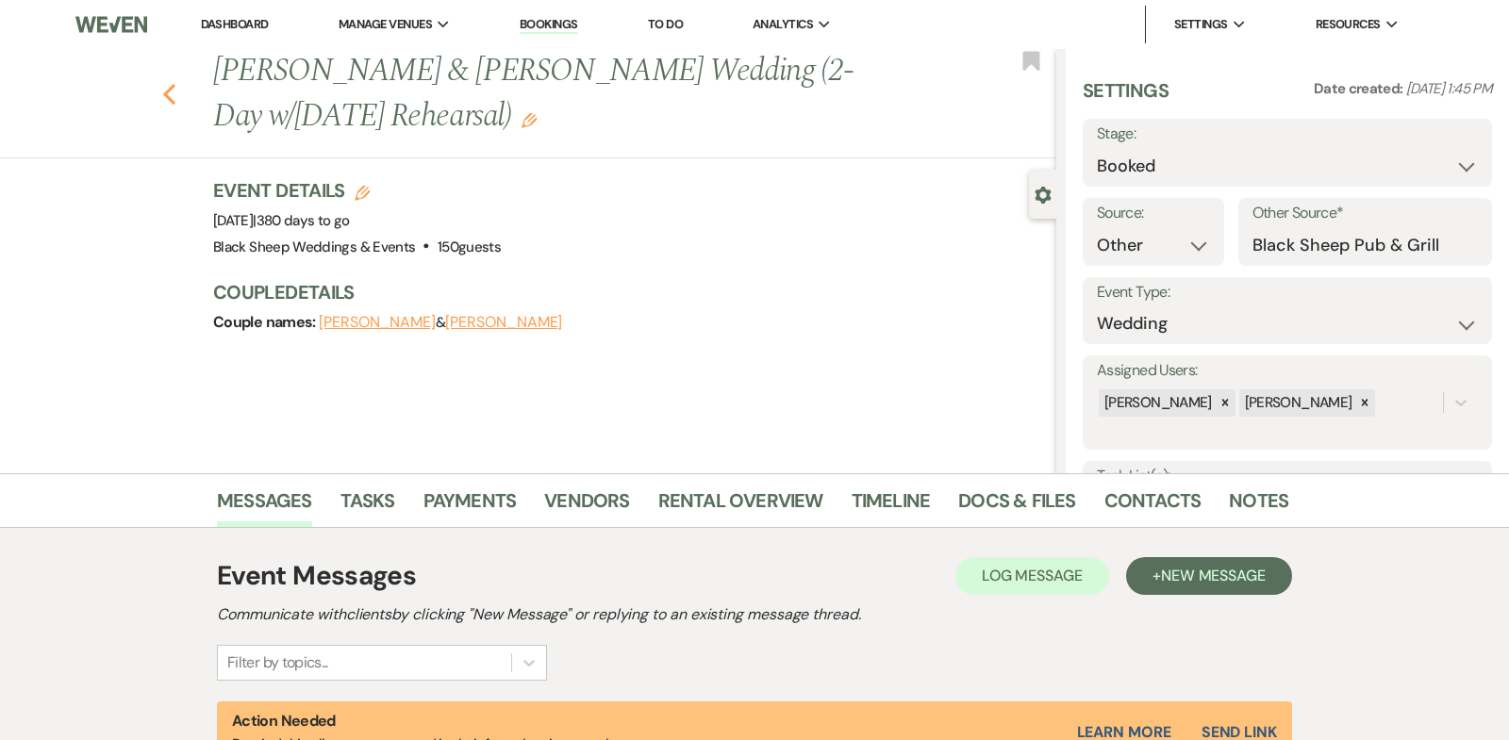
click at [169, 91] on icon "Previous" at bounding box center [169, 94] width 14 height 23
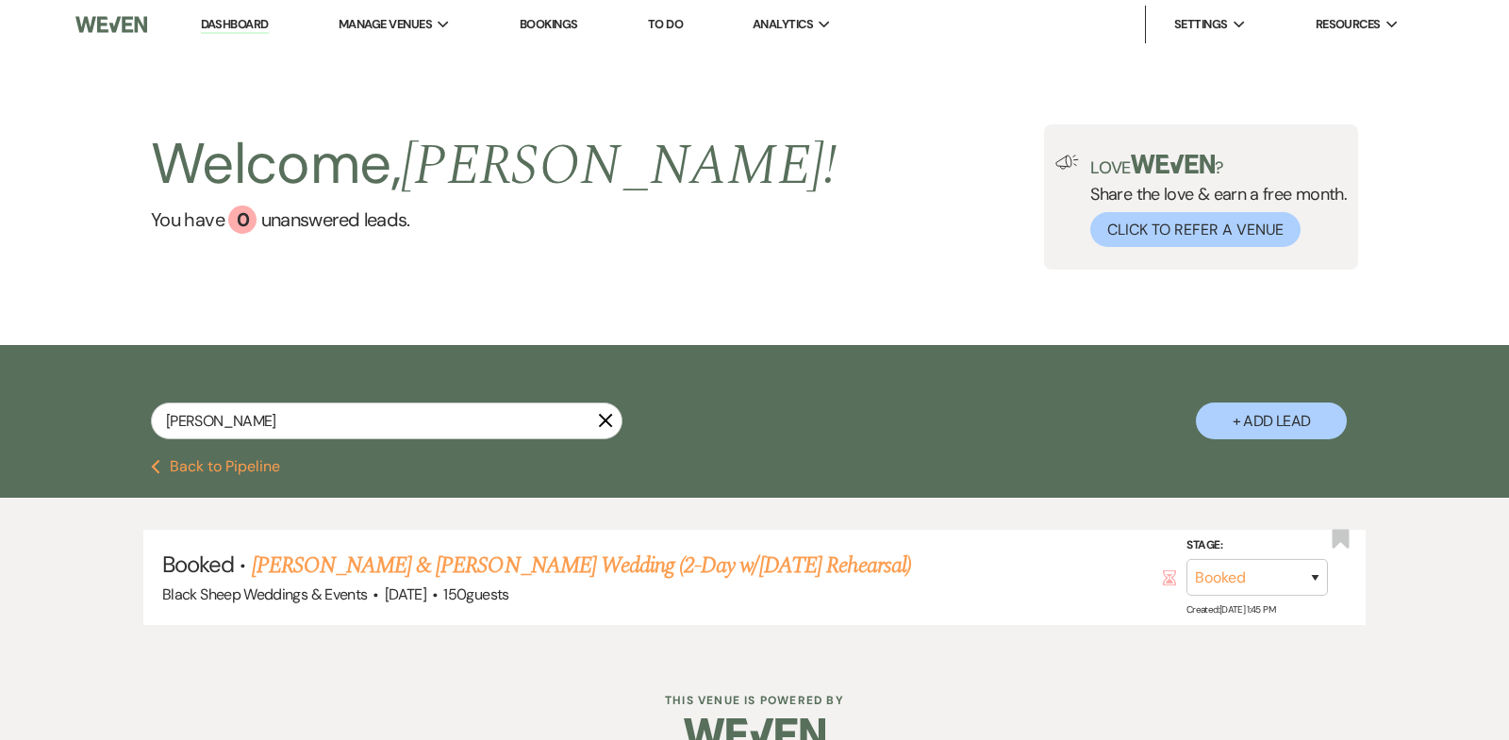
click at [241, 25] on link "Dashboard" at bounding box center [235, 25] width 68 height 18
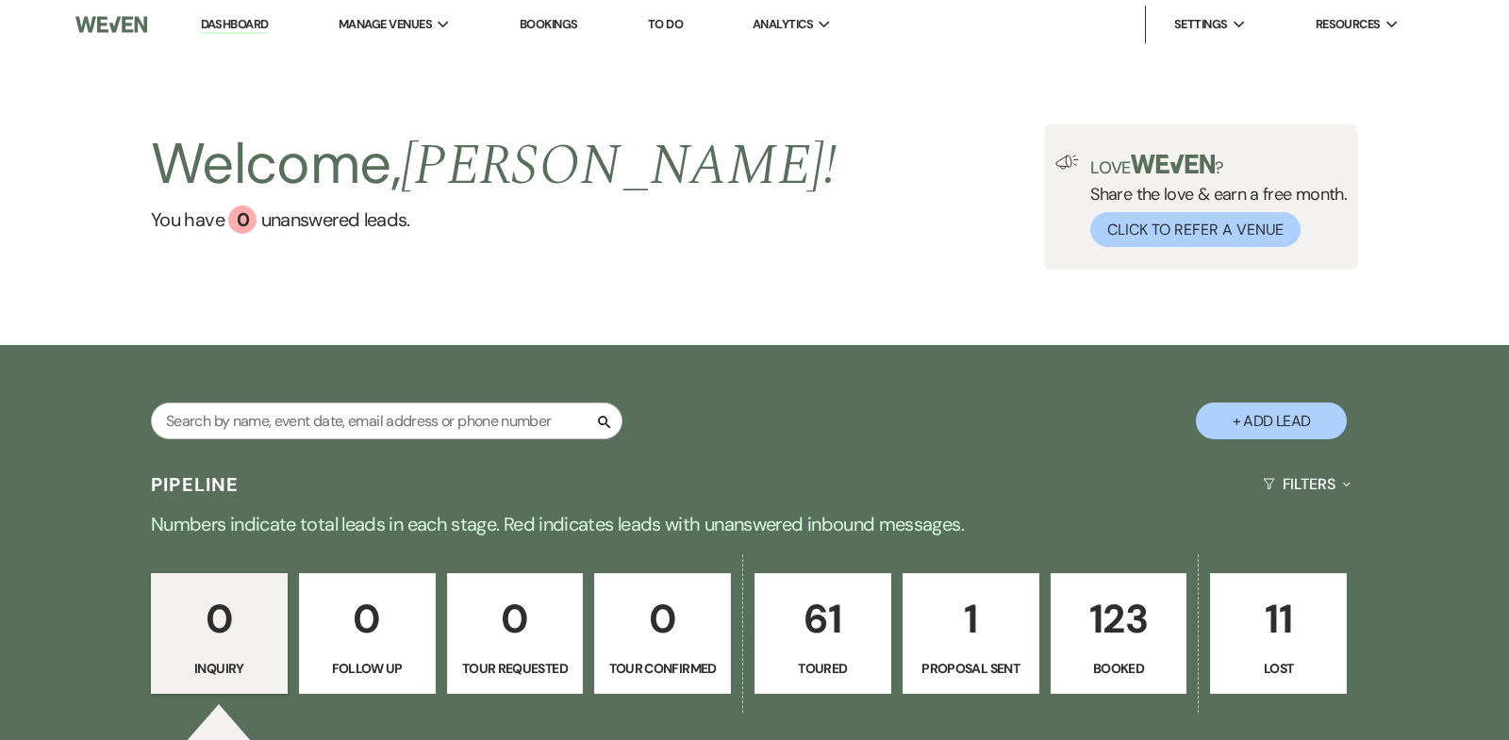
click at [1120, 623] on p "123" at bounding box center [1119, 618] width 112 height 63
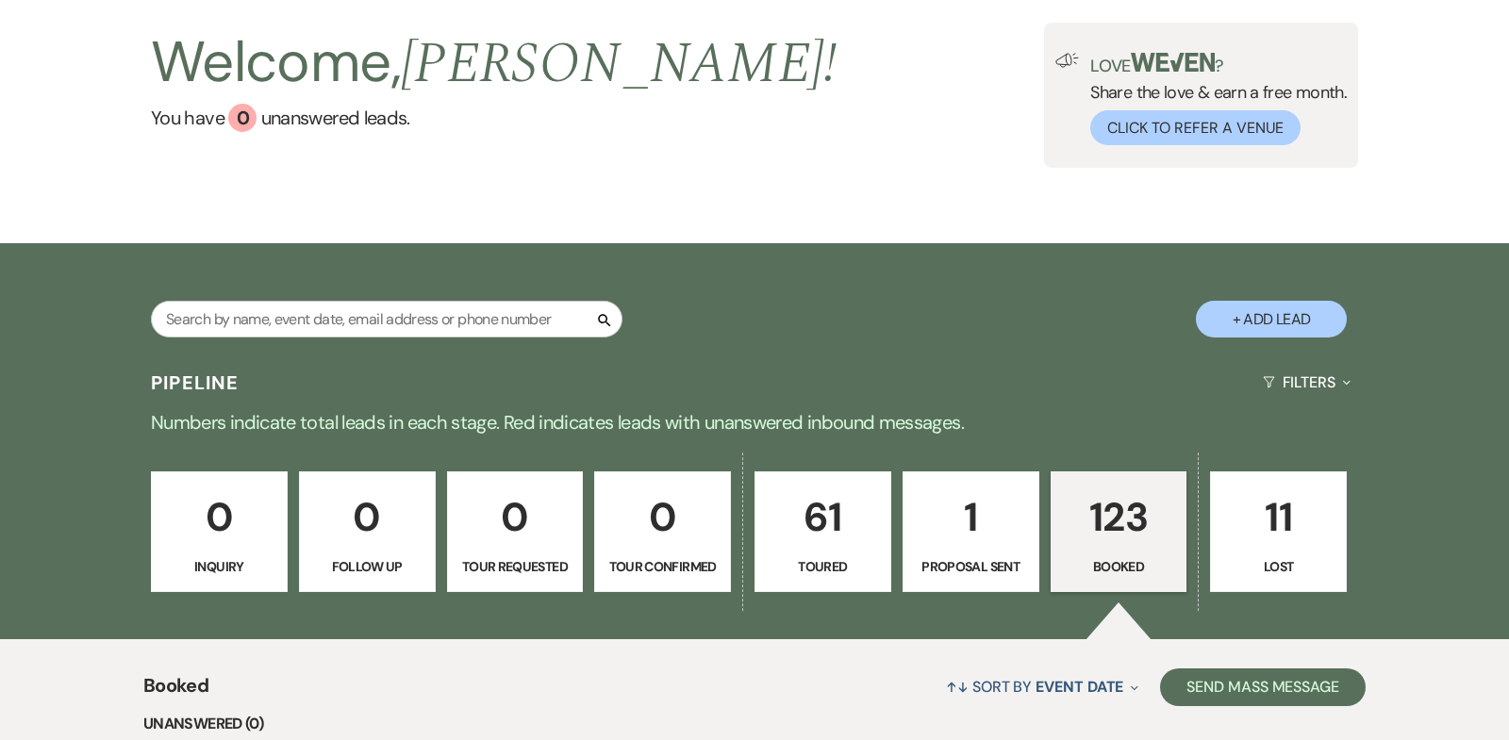
scroll to position [22, 0]
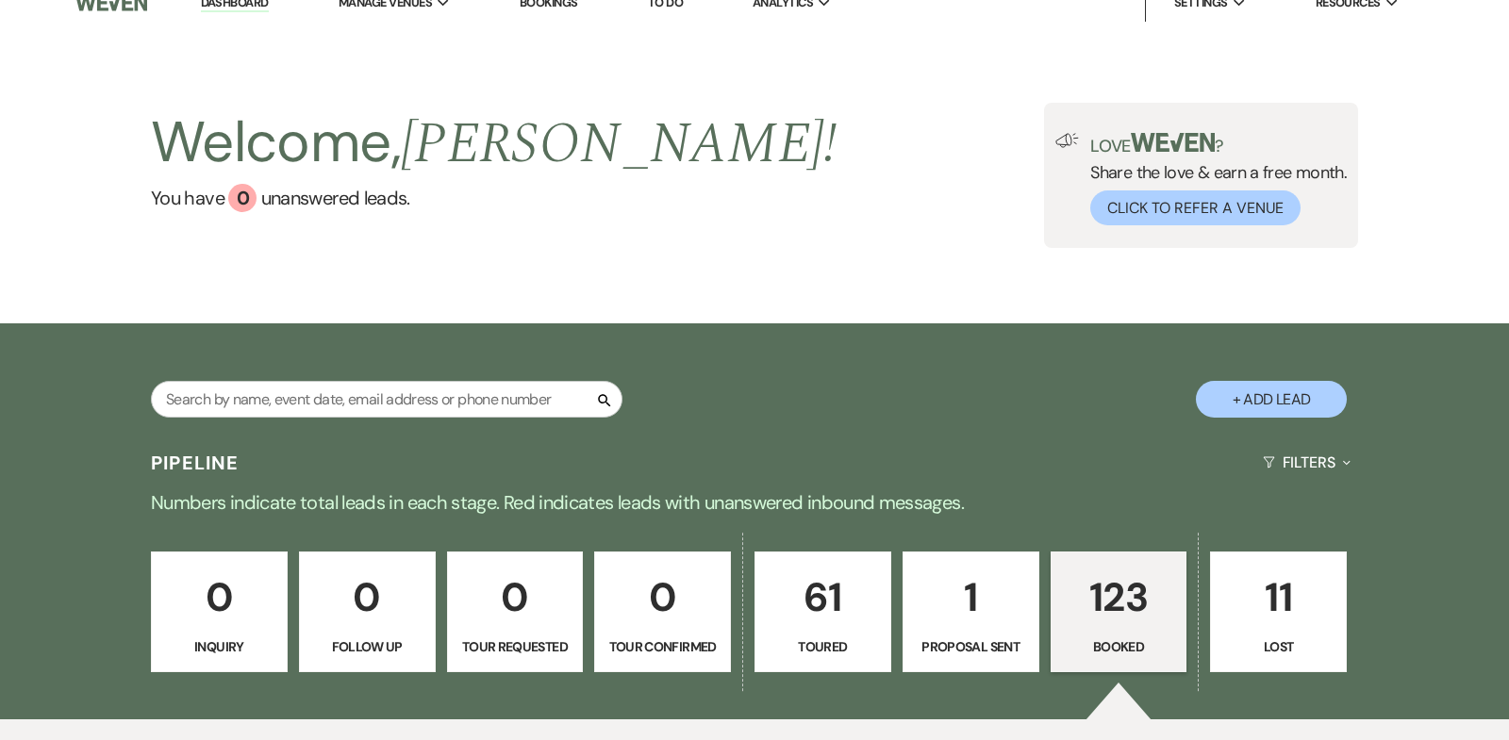
click at [981, 604] on p "1" at bounding box center [971, 597] width 112 height 63
select select "6"
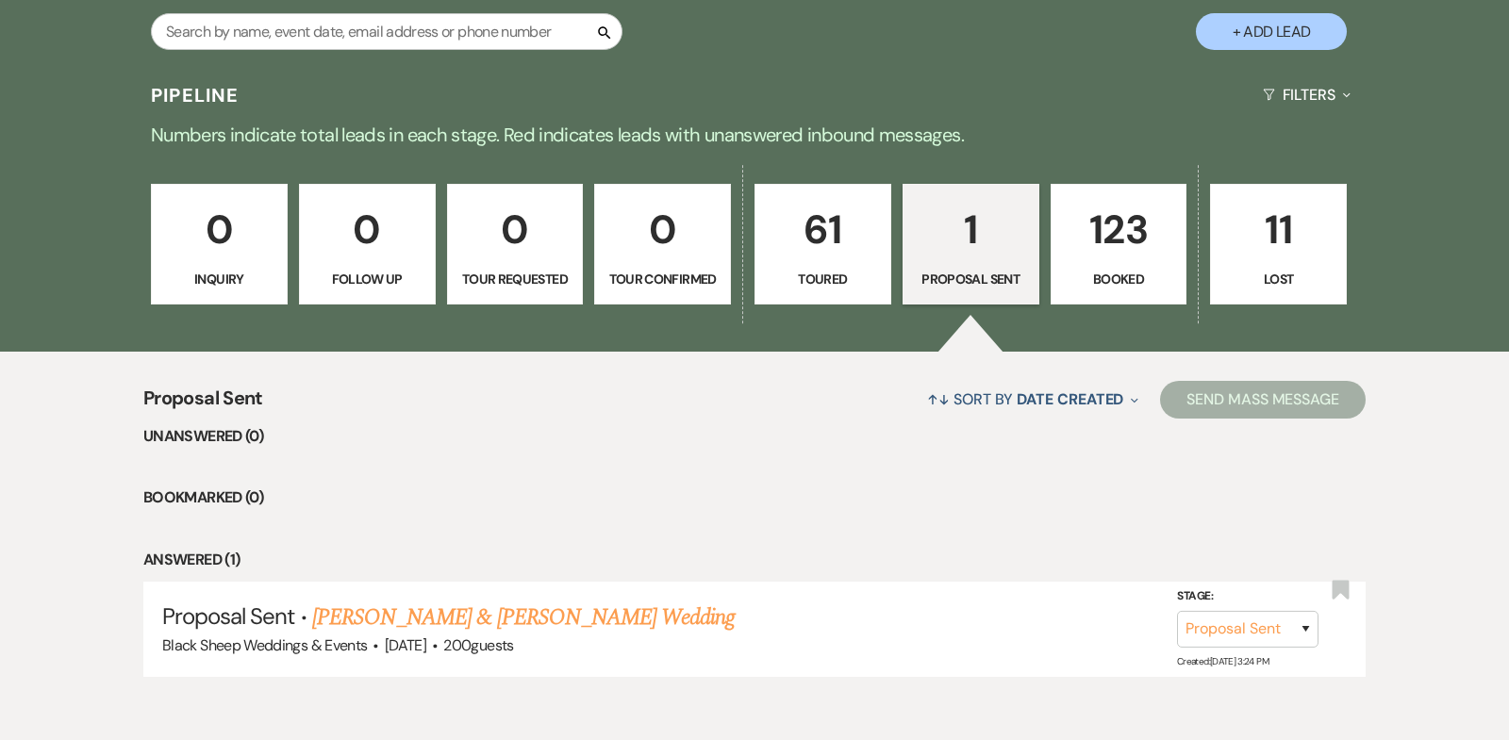
scroll to position [477, 0]
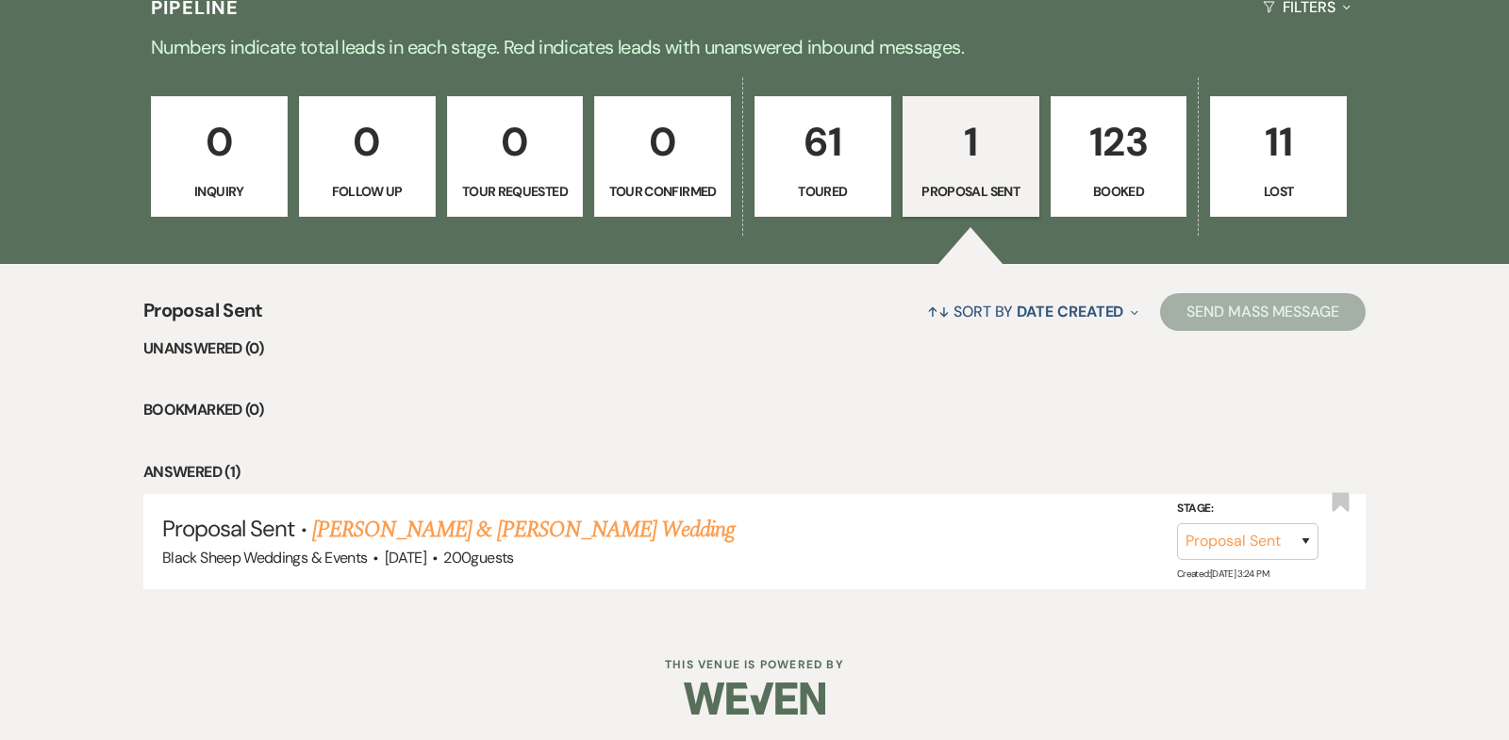
click at [1113, 152] on p "123" at bounding box center [1119, 141] width 112 height 63
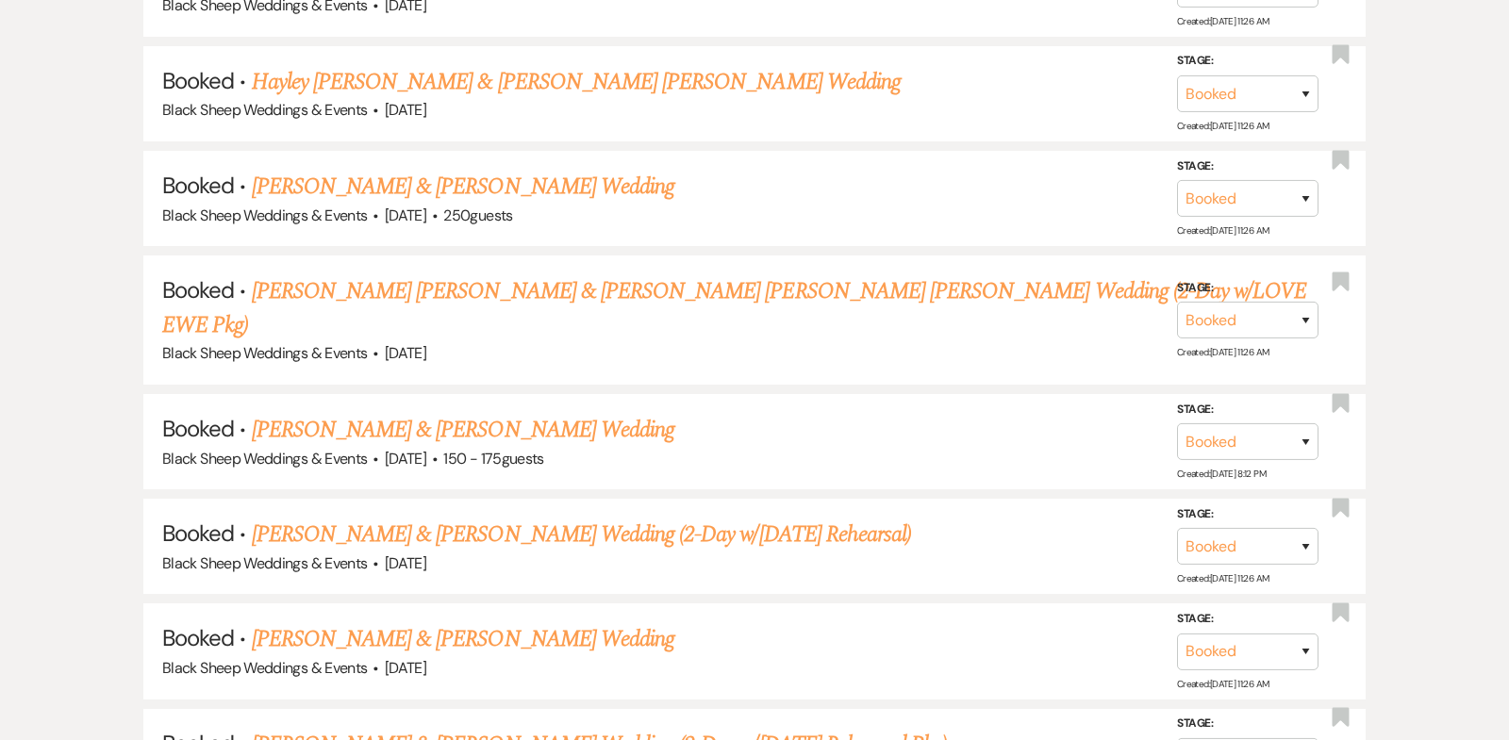
scroll to position [1660, 0]
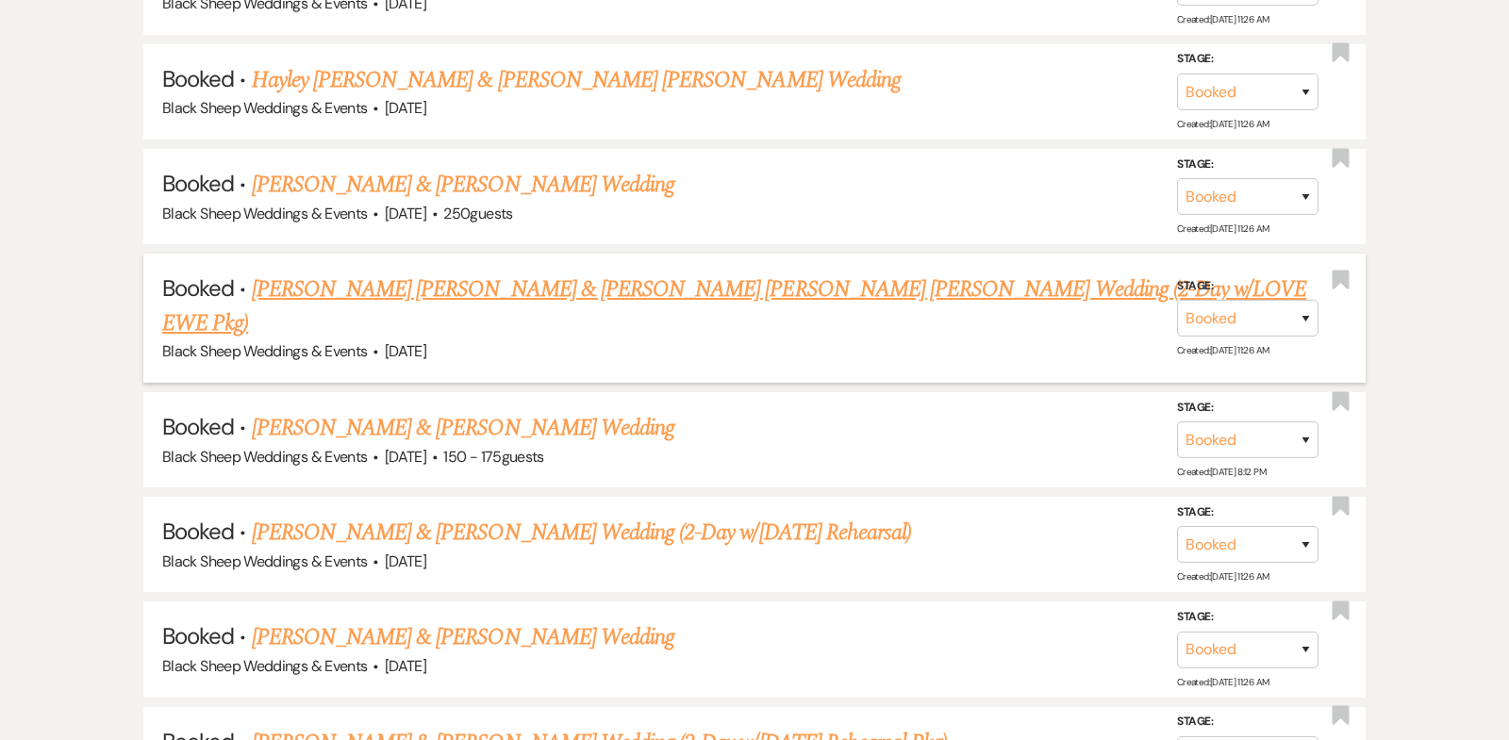
click at [496, 278] on link "[PERSON_NAME] [PERSON_NAME] & [PERSON_NAME] [PERSON_NAME] [PERSON_NAME] Wedding…" at bounding box center [734, 306] width 1144 height 68
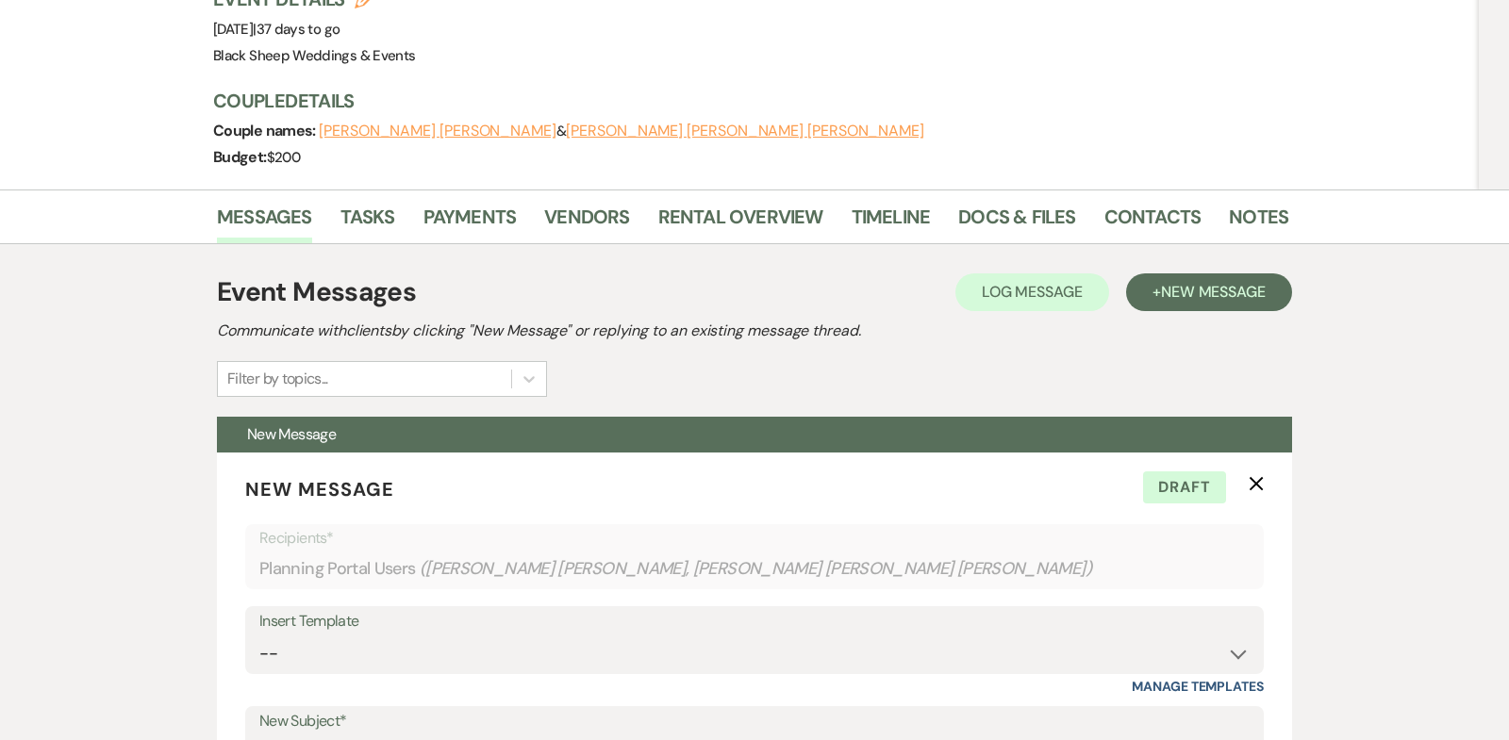
scroll to position [248, 0]
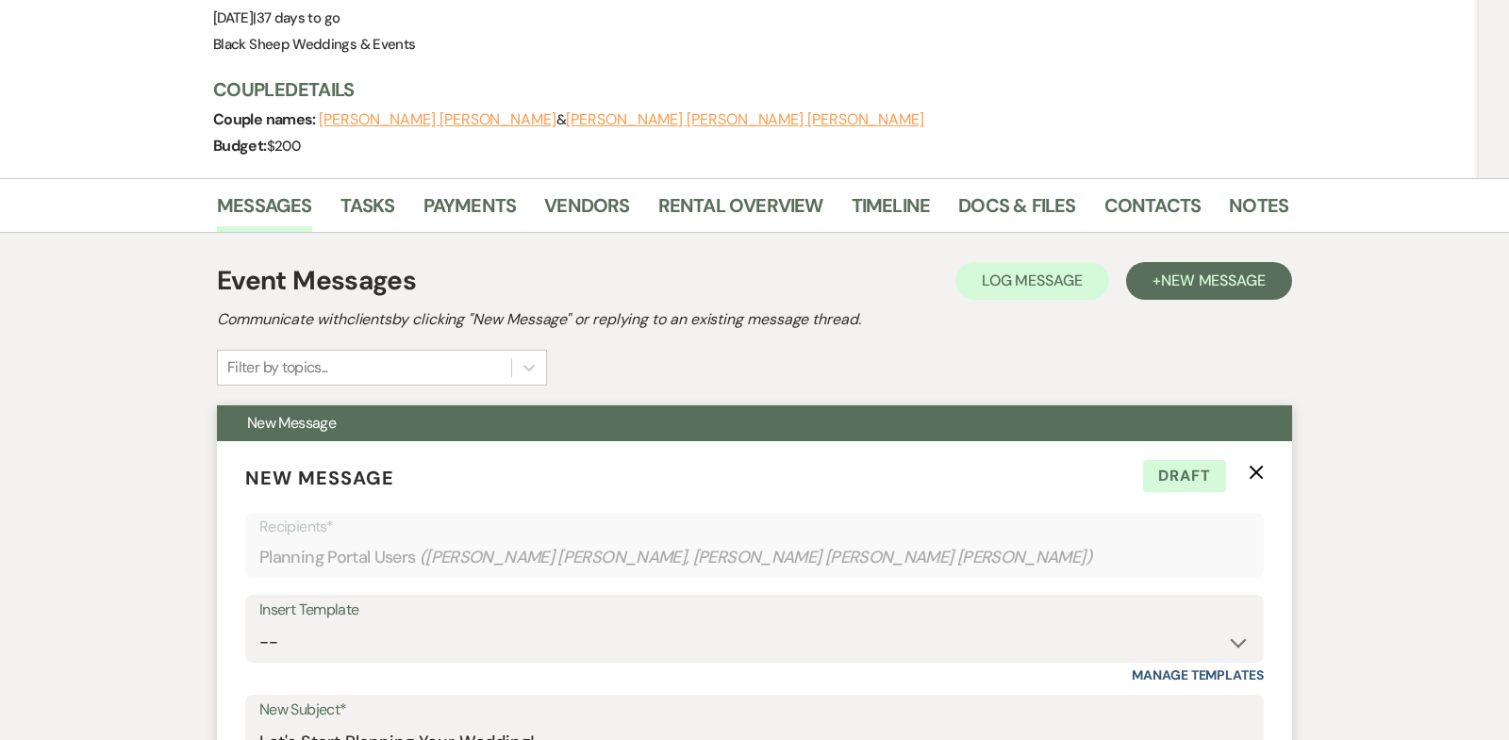
click at [1253, 466] on use "button" at bounding box center [1256, 473] width 14 height 14
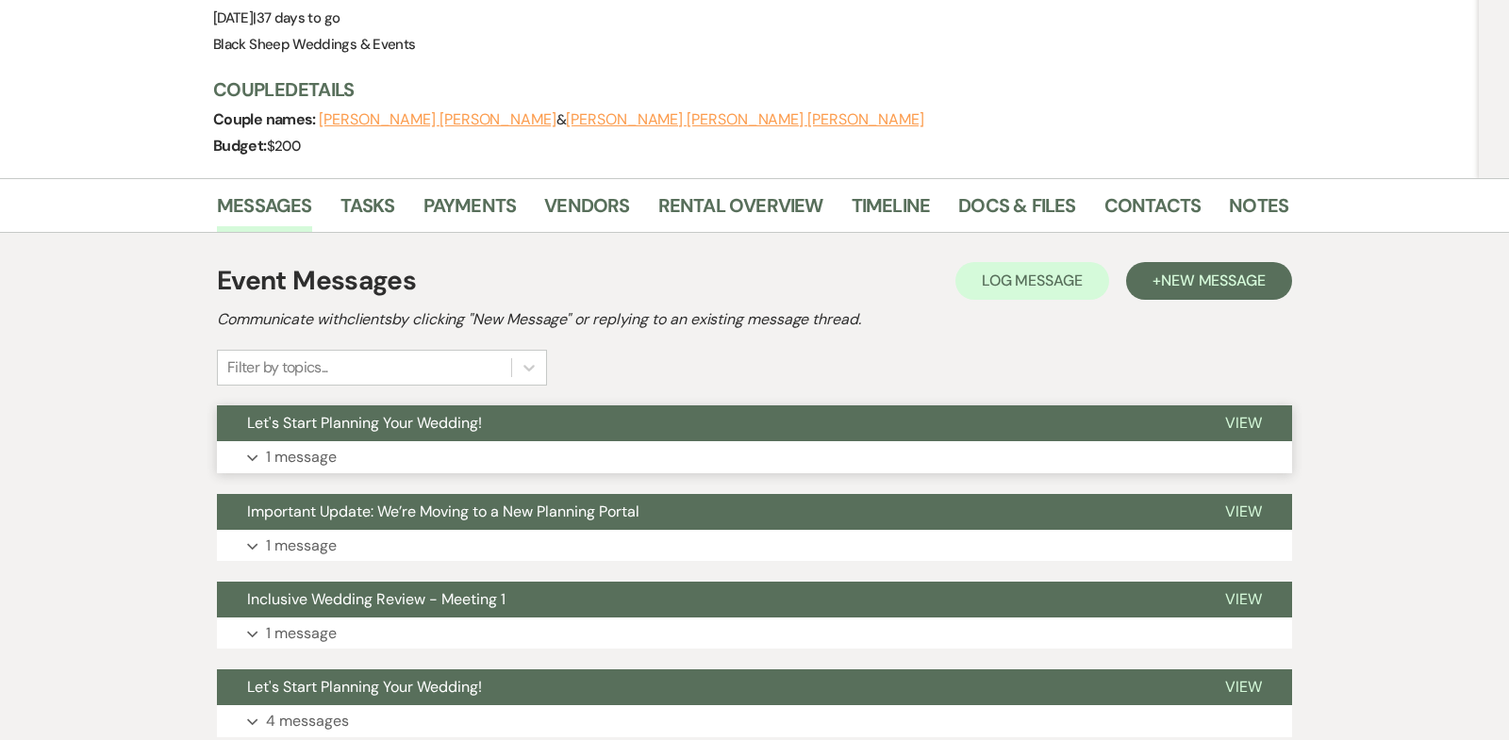
click at [256, 454] on icon "Expand" at bounding box center [252, 458] width 11 height 8
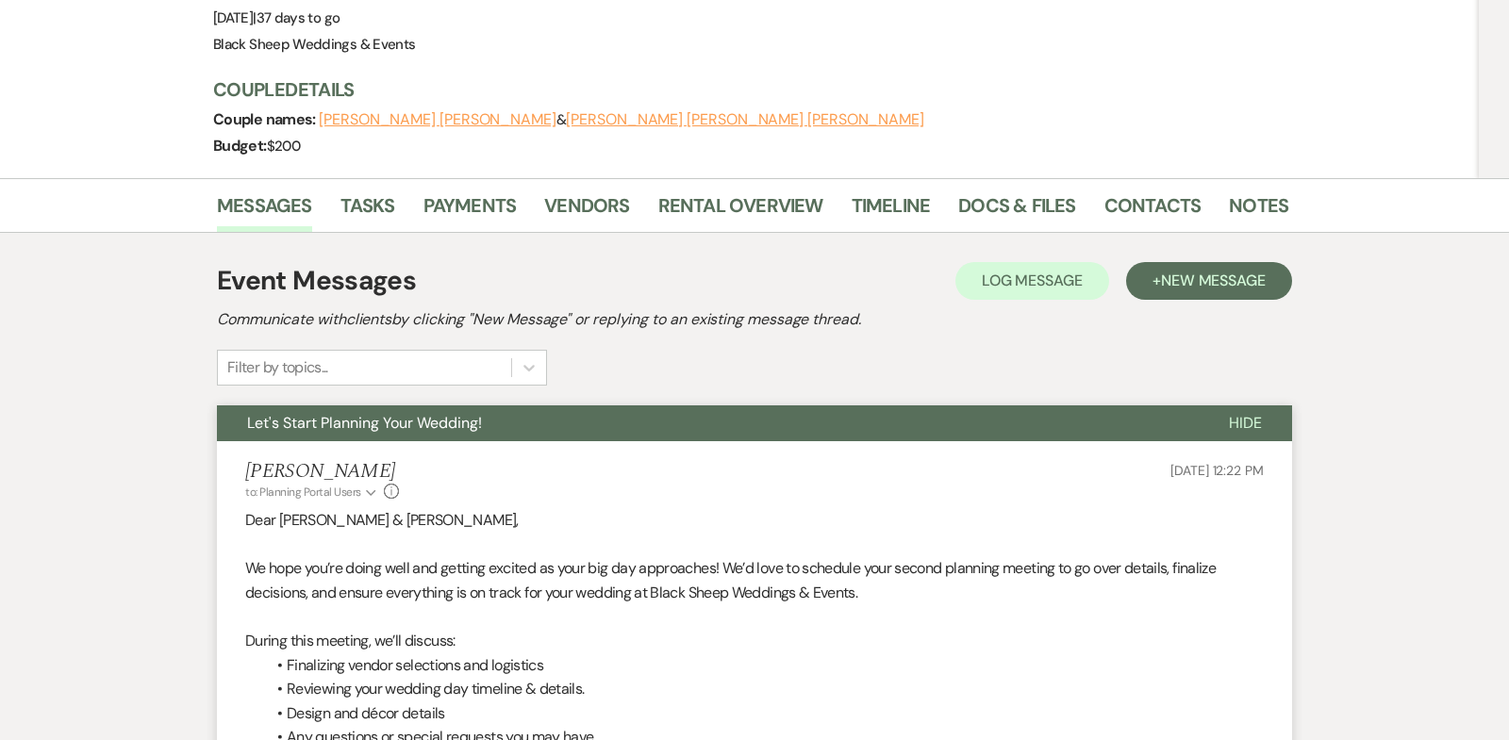
click at [1247, 413] on span "Hide" at bounding box center [1245, 423] width 33 height 20
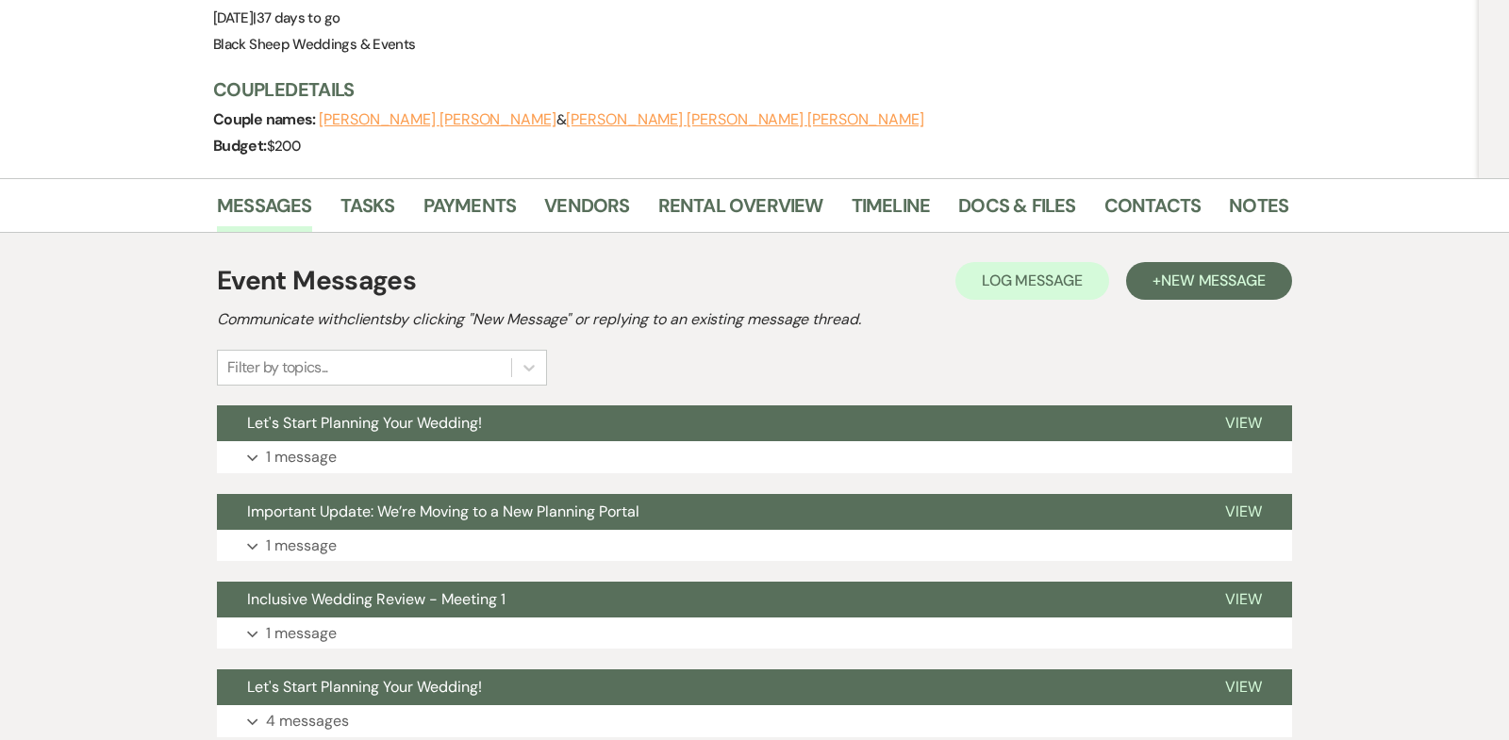
scroll to position [0, 0]
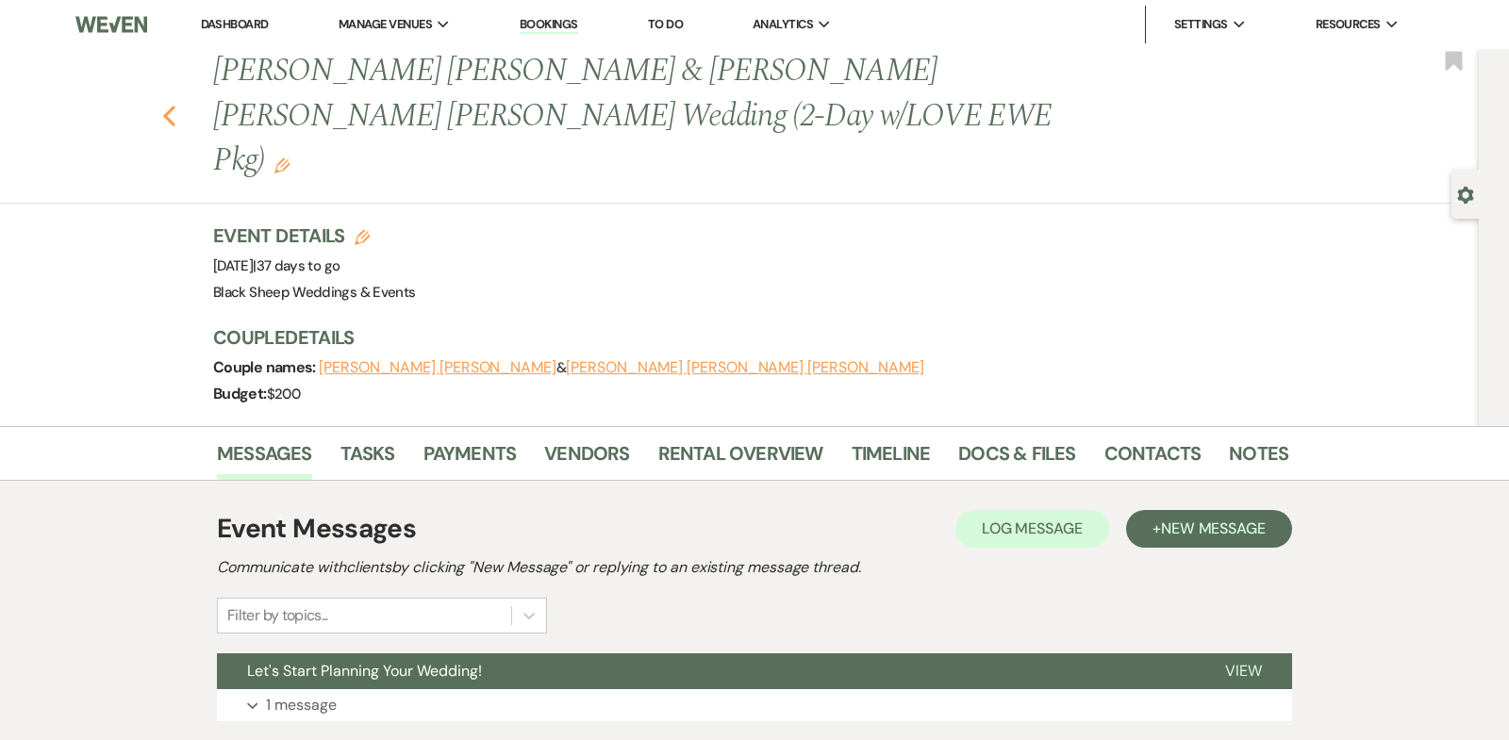
click at [168, 105] on icon "Previous" at bounding box center [169, 116] width 14 height 23
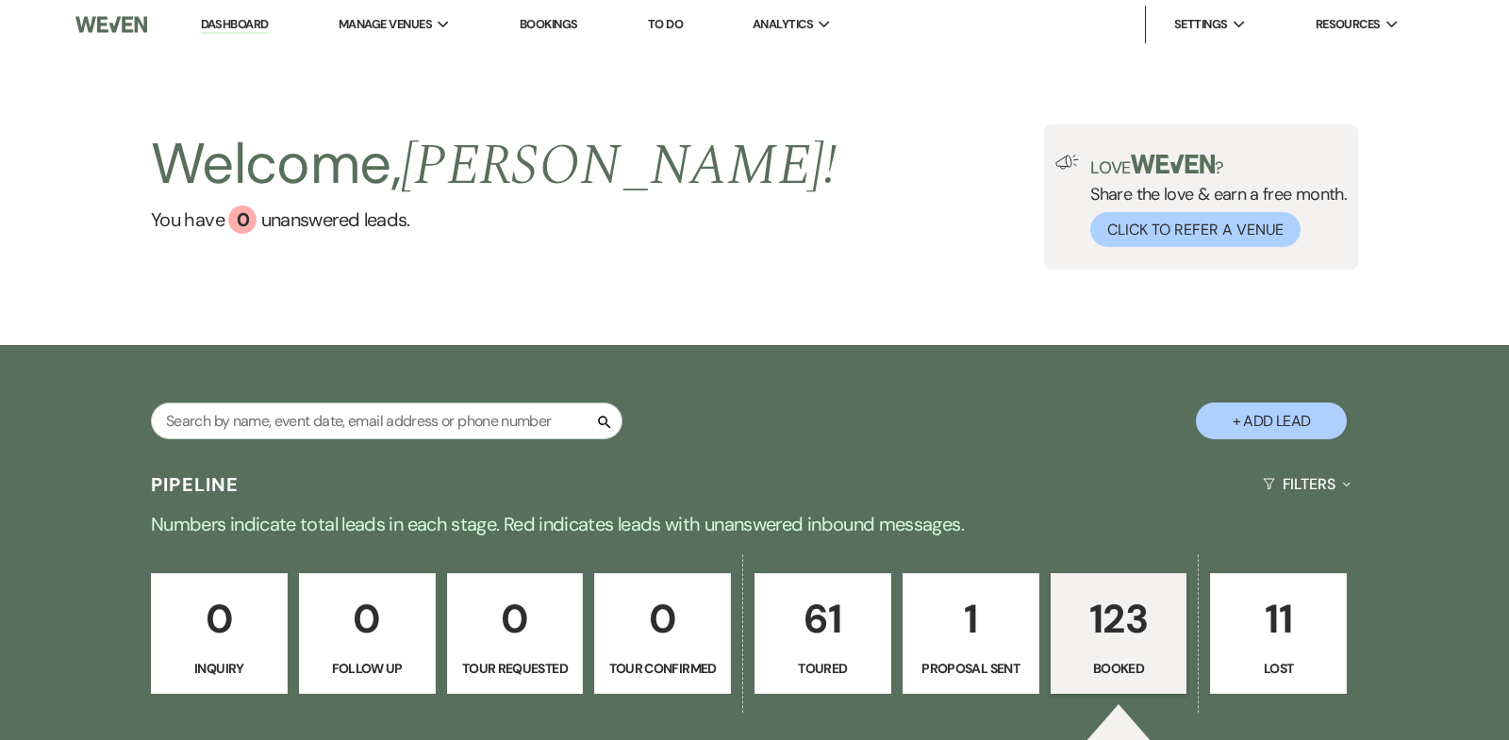
click at [243, 25] on link "Dashboard" at bounding box center [235, 25] width 68 height 18
